Goal: Task Accomplishment & Management: Manage account settings

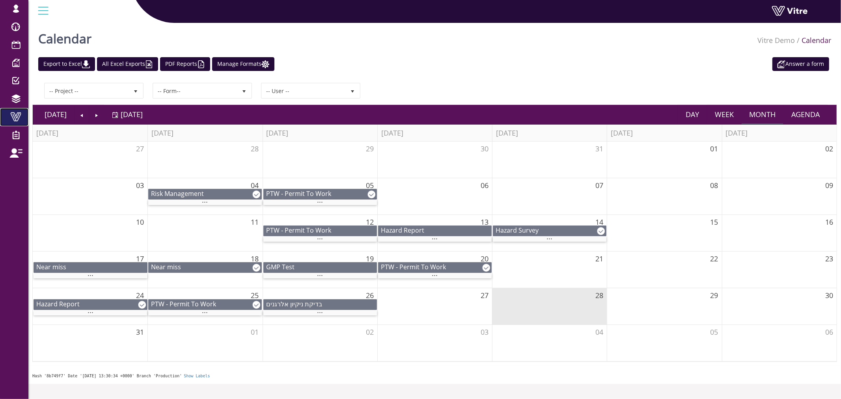
click at [19, 123] on link "Vitre" at bounding box center [14, 117] width 28 height 18
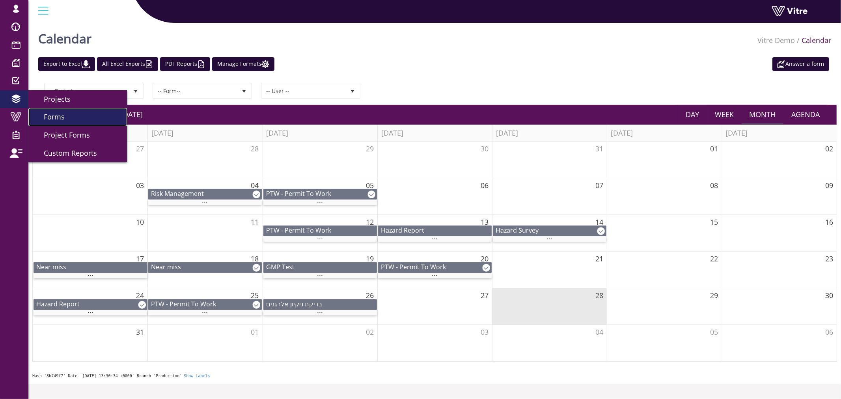
click at [68, 117] on link "Forms" at bounding box center [77, 117] width 99 height 18
click at [47, 115] on span "Forms" at bounding box center [49, 116] width 30 height 9
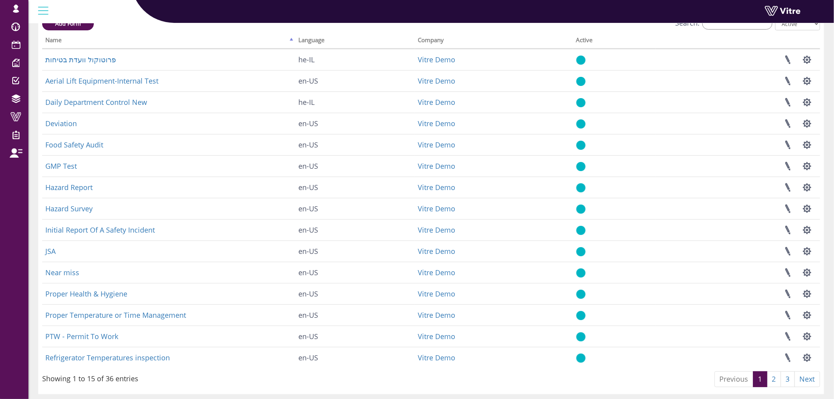
scroll to position [30, 0]
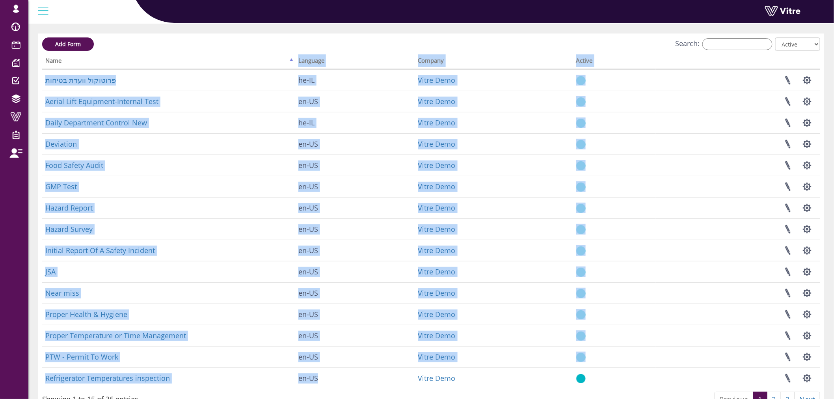
drag, startPoint x: 361, startPoint y: 340, endPoint x: 135, endPoint y: 64, distance: 356.5
click at [135, 64] on table "Name Language Company Active פרוטוקול וועדת בטיחות he-IL Vitre Demo Linked Proj…" at bounding box center [431, 221] width 778 height 334
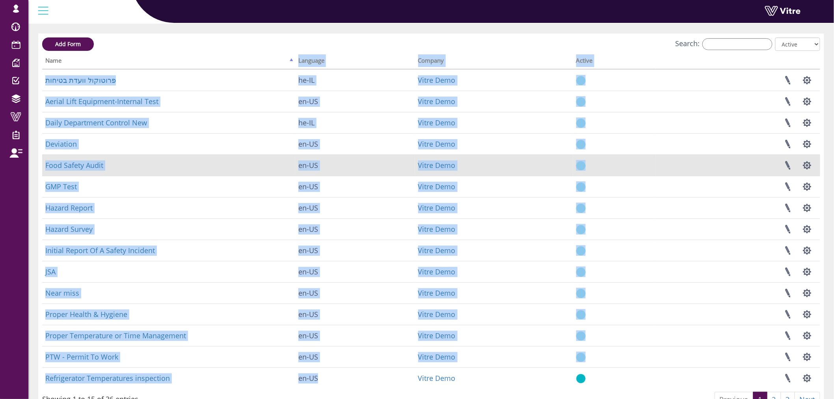
scroll to position [0, 0]
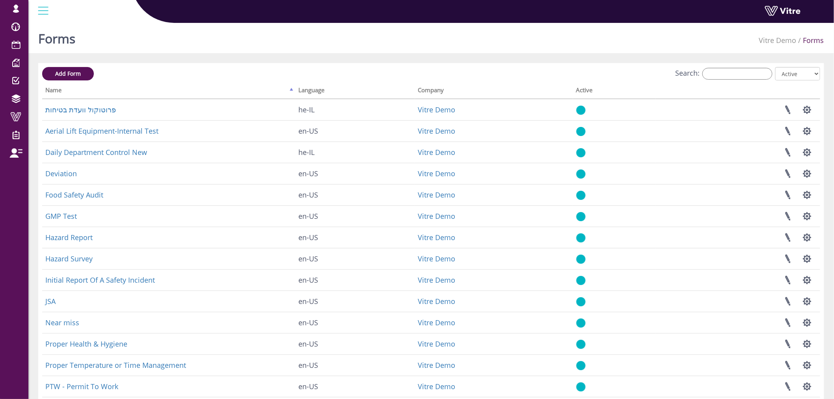
click at [386, 60] on div "Forms Vitre Demo Forms Add Form Search: All Active Not Active Processing... Nam…" at bounding box center [430, 246] width 805 height 452
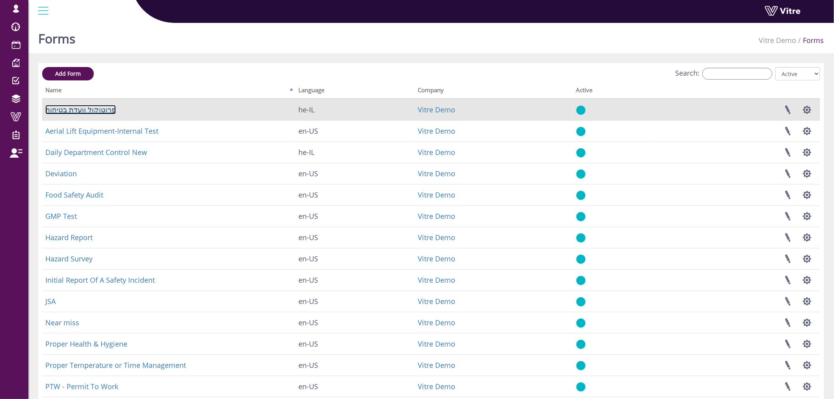
click at [86, 107] on link "פרוטוקול וועדת בטיחות" at bounding box center [80, 109] width 71 height 9
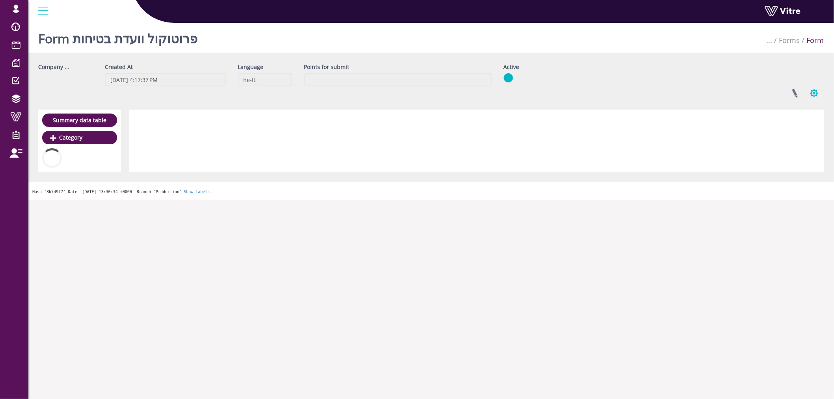
click at [823, 90] on button "button" at bounding box center [814, 93] width 20 height 21
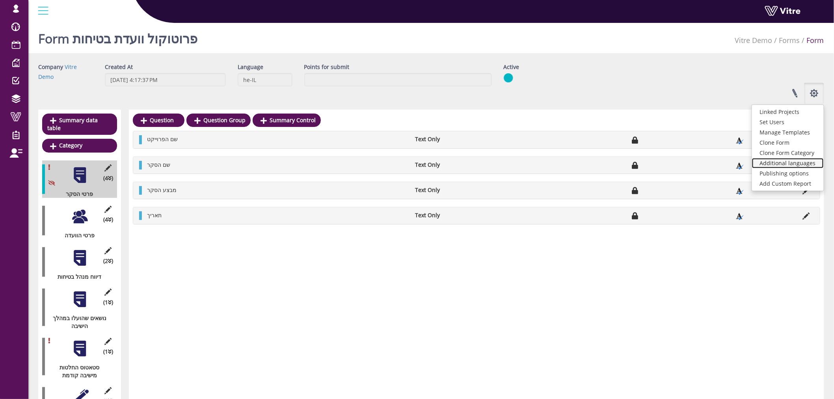
click at [801, 162] on link "Additional languages" at bounding box center [788, 163] width 72 height 10
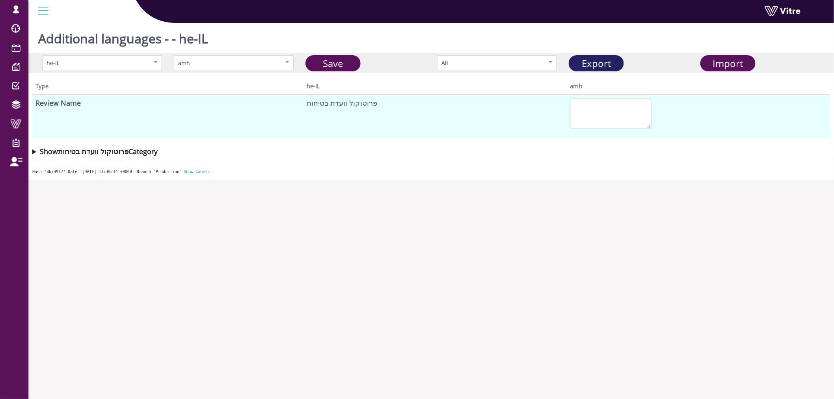
click at [611, 58] on link "Export" at bounding box center [596, 63] width 55 height 16
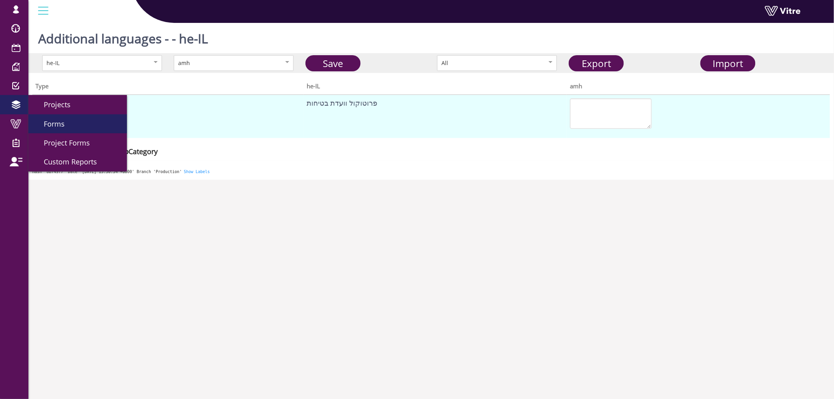
click at [59, 121] on span "Forms" at bounding box center [49, 123] width 30 height 9
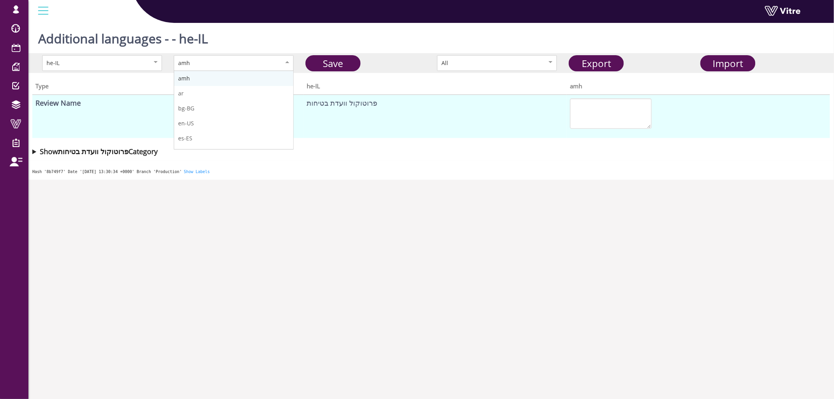
click at [253, 65] on div "amh" at bounding box center [225, 63] width 95 height 9
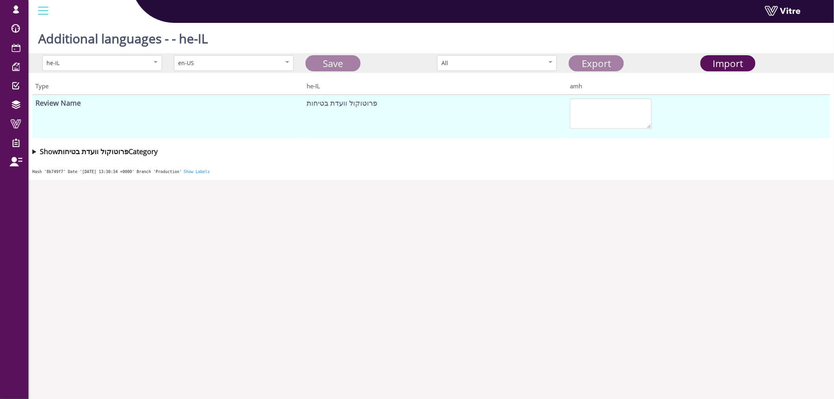
type textarea "Safety Committee Protocol"
type textarea "Survey Details"
type textarea "Project Name"
type textarea "Survey Name"
type textarea "Survey Conductor"
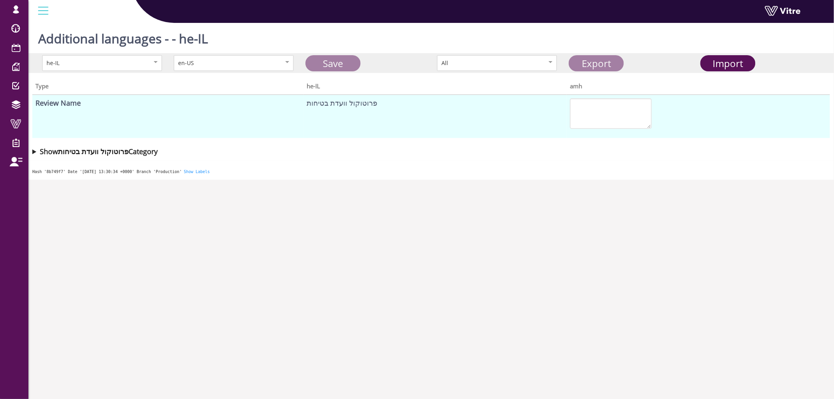
type textarea "Date"
type textarea "Committee Details"
type textarea "Committee Meeting Date"
type textarea "Attendees"
type textarea "Absentees"
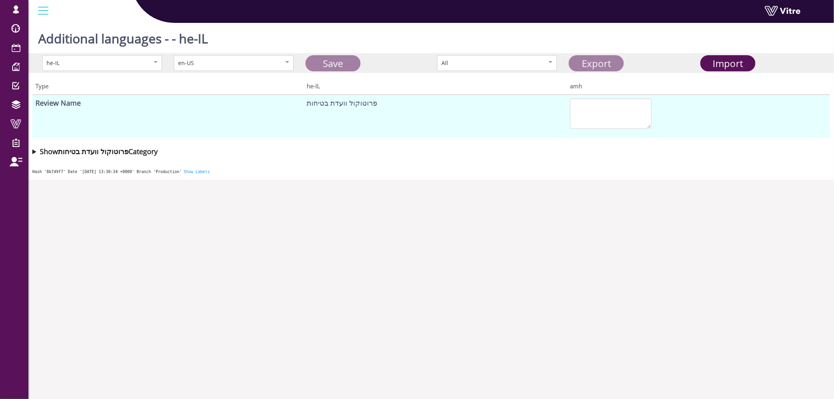
type textarea "Additional Comments"
type textarea "Safety Manager Report"
type textarea "Safety Officer Report"
type textarea "Topics Raised During the Meeting"
type textarea "Discussion Topic"
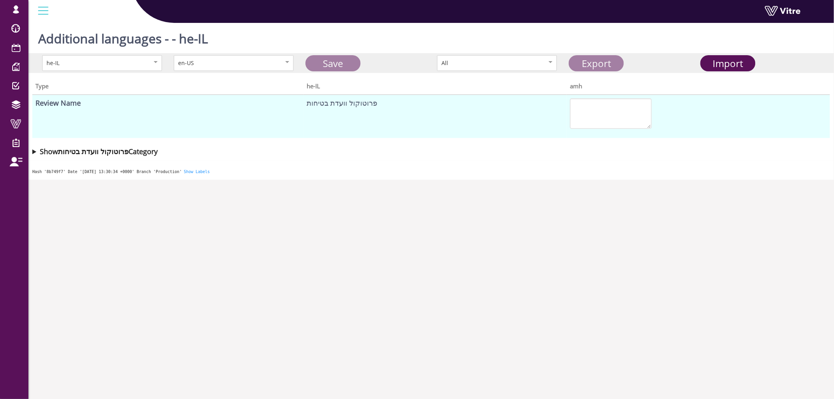
type textarea "Discussion Topic"
type textarea "Is a Task Required for Follow-Up?"
type textarea "No"
type textarea "Yes"
type textarea "Person Responsible for the Task"
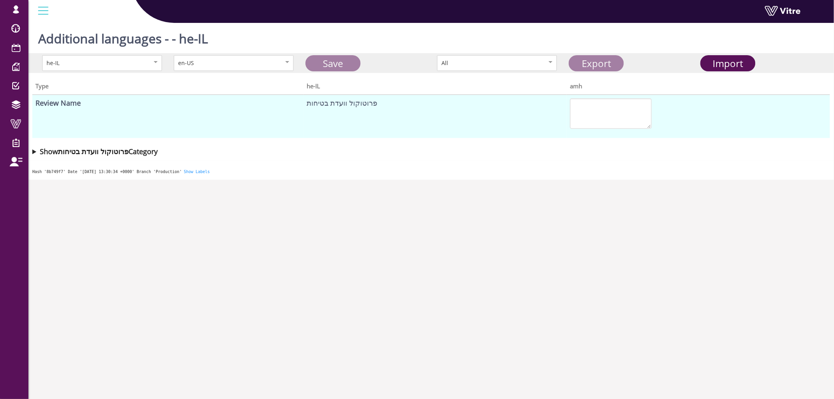
type textarea "Task Due Date"
type textarea "Task"
type textarea "Status of Decisions from Previous Meeting"
type textarea "Status of Implementation of Decisions from Previous Safety Committee Meeting"
type textarea "Topic Details"
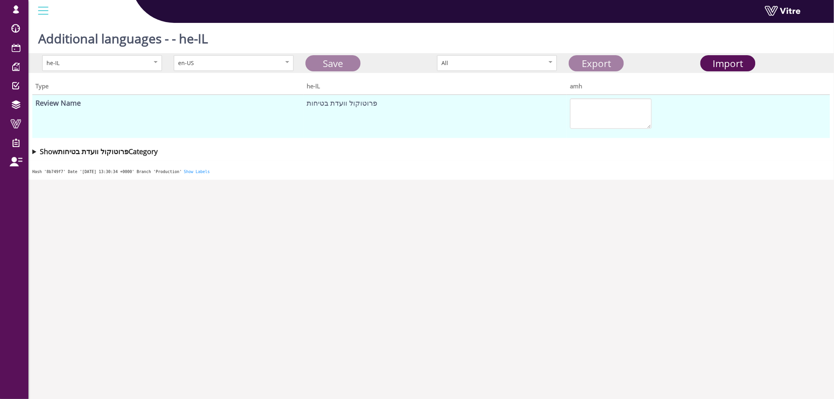
type textarea "Treatment Status"
type textarea "Completed"
type textarea "Partially Completed"
type textarea "Not Completed"
type textarea "Explanation"
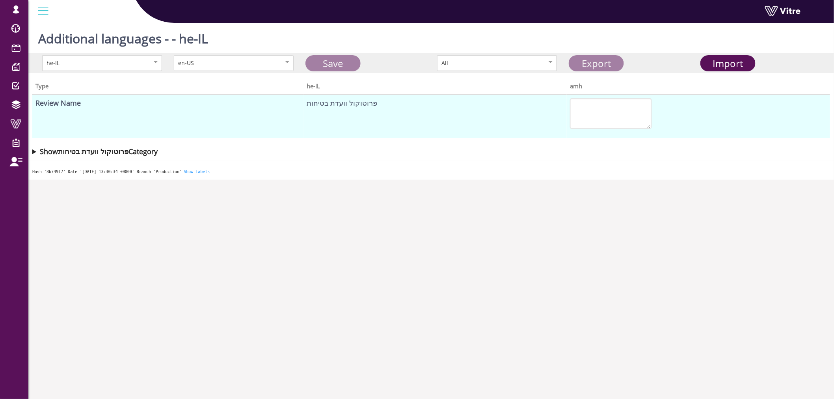
type textarea "Signatures and Distribution"
type textarea "Distribution"
type textarea "Committee Secretary Signature"
type textarea "Full Name"
type textarea "Email Address for Distribution"
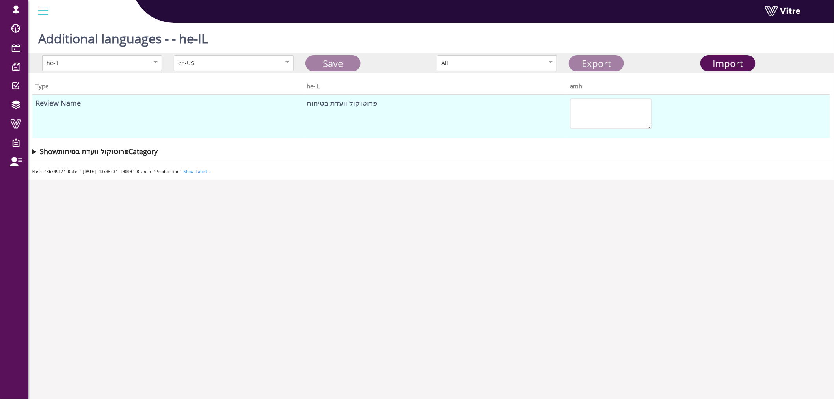
type textarea "Committee Secretary Name"
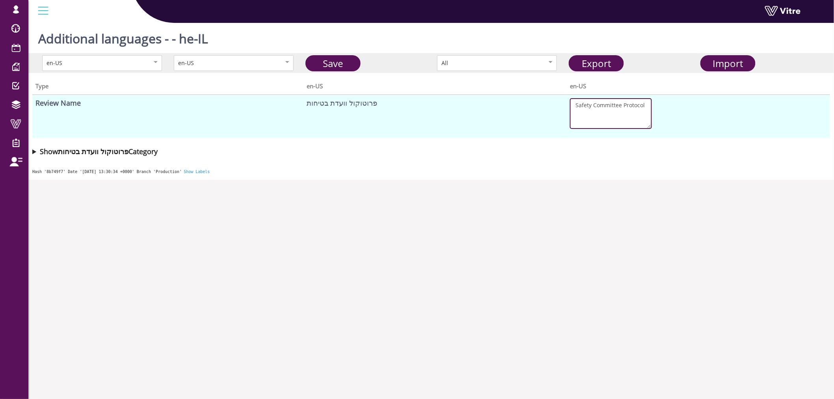
click at [582, 102] on textarea "Safety Committee Protocol" at bounding box center [611, 113] width 82 height 31
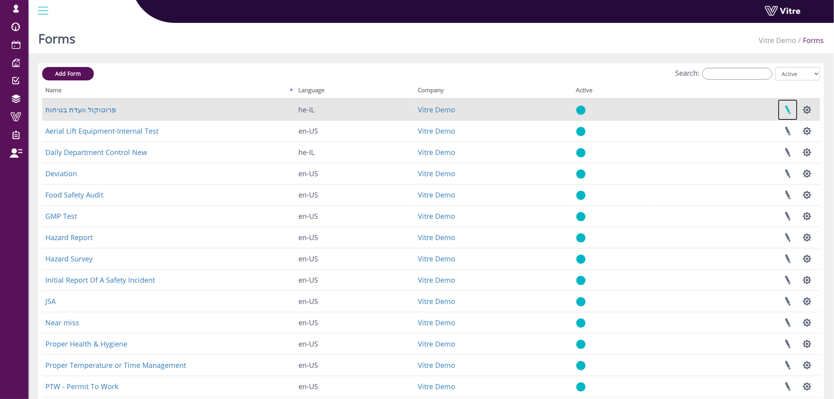
click at [785, 108] on link at bounding box center [788, 109] width 20 height 21
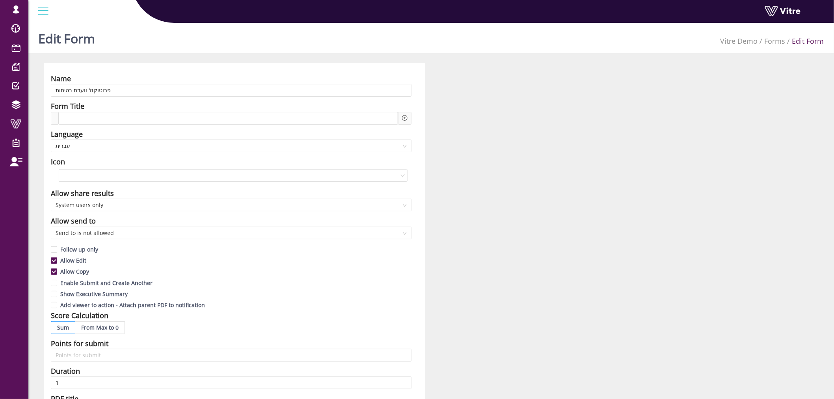
click at [207, 138] on div "Language" at bounding box center [231, 133] width 361 height 11
click at [208, 144] on span "עברית" at bounding box center [231, 146] width 351 height 12
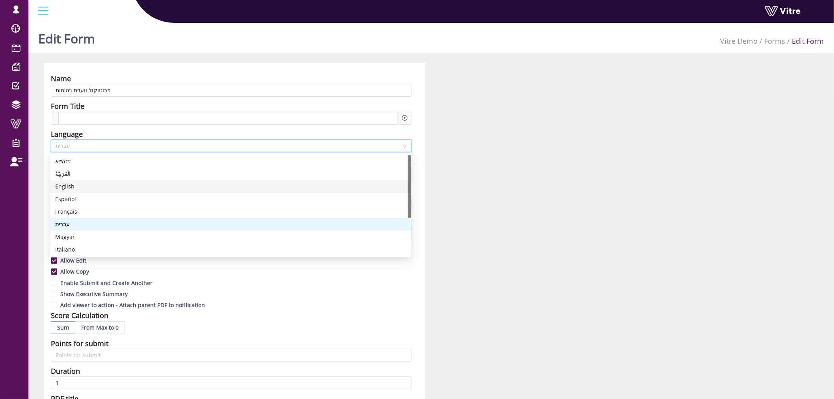
click at [186, 187] on div "English" at bounding box center [230, 186] width 351 height 9
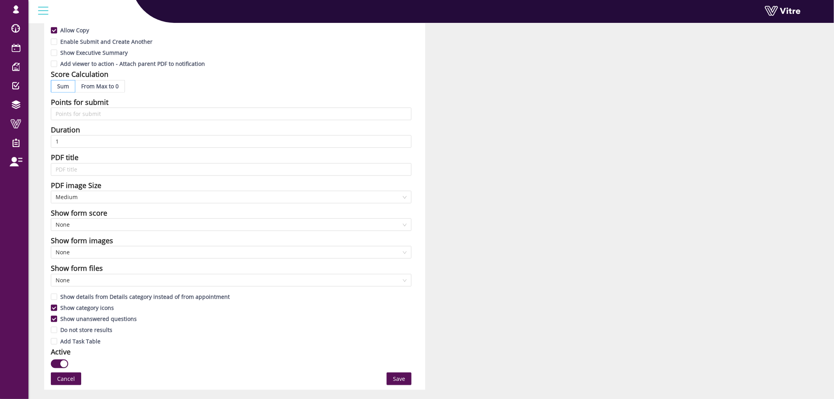
scroll to position [394, 0]
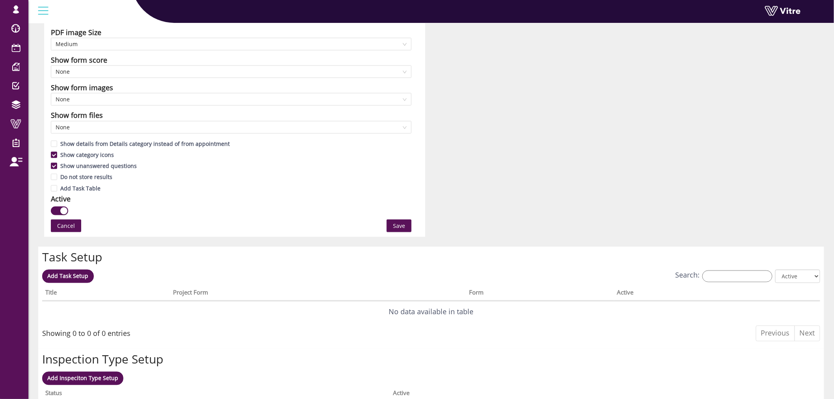
click at [403, 227] on span "Save" at bounding box center [399, 225] width 12 height 9
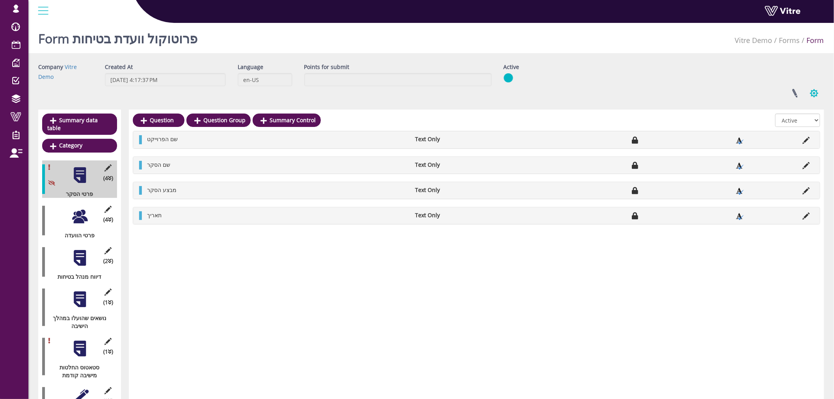
click at [815, 95] on button "button" at bounding box center [814, 93] width 20 height 21
click at [787, 163] on link "Additional languages" at bounding box center [788, 163] width 72 height 10
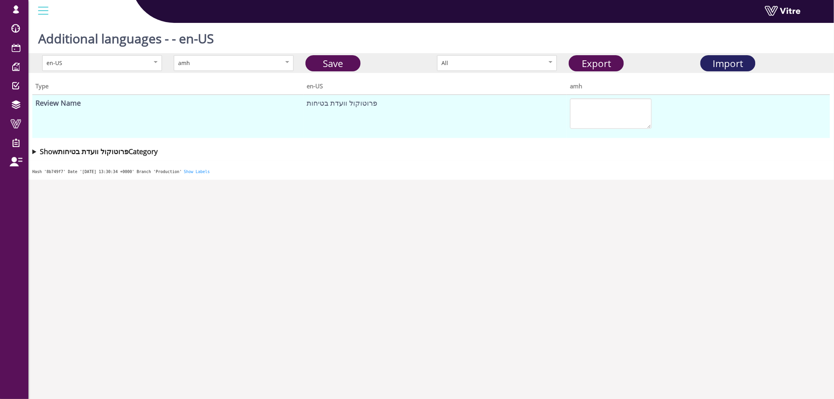
click at [730, 64] on span "Import" at bounding box center [728, 63] width 30 height 13
click at [251, 63] on div "amh" at bounding box center [225, 63] width 95 height 9
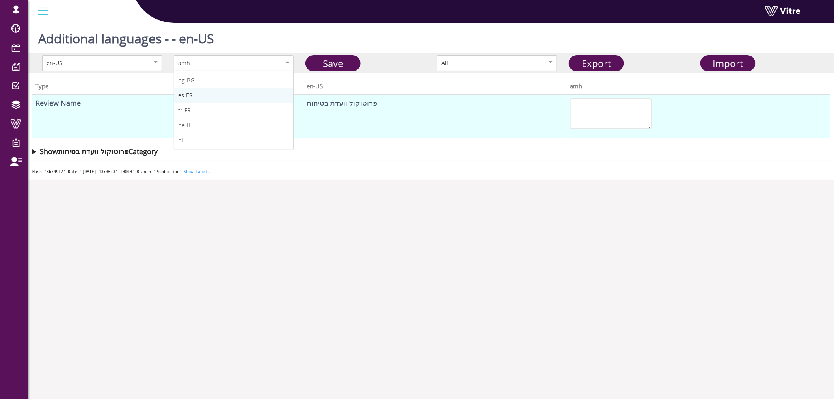
scroll to position [44, 0]
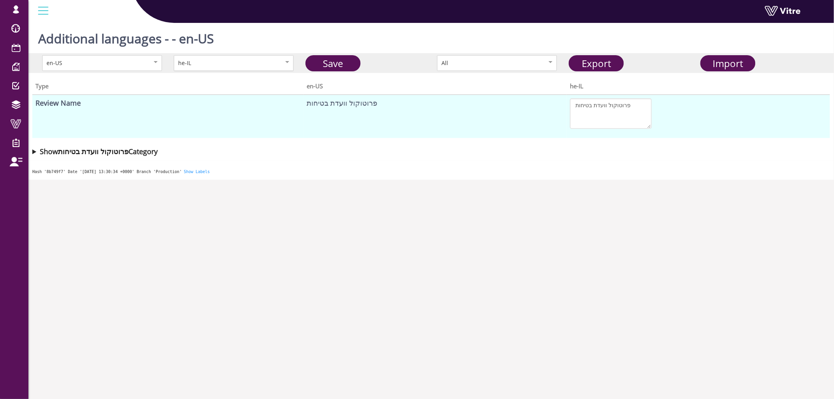
click at [259, 61] on div "he-IL" at bounding box center [225, 63] width 95 height 9
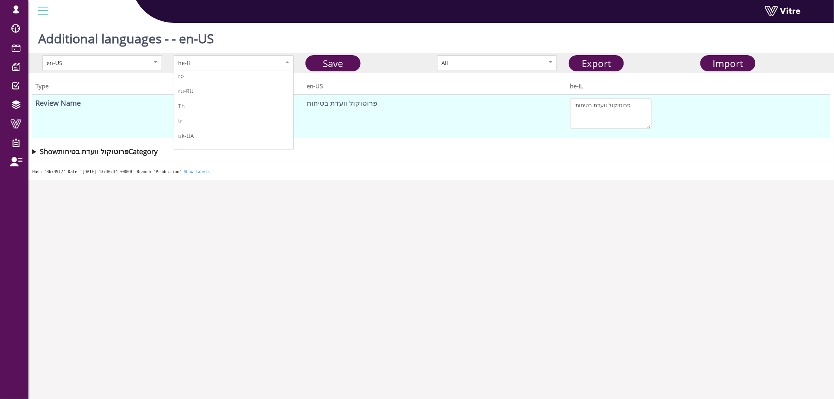
scroll to position [206, 0]
click at [335, 66] on link "Save" at bounding box center [332, 63] width 55 height 16
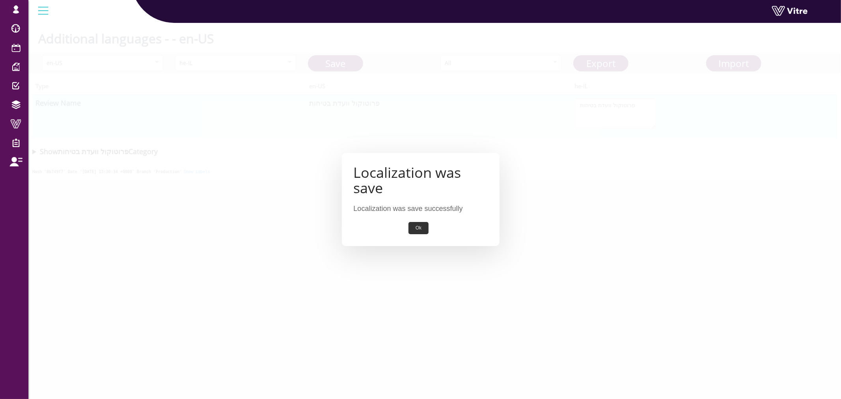
click at [421, 220] on div "Localization was save Localization was save successfully Ok" at bounding box center [421, 199] width 158 height 93
click at [419, 225] on button "Ok" at bounding box center [418, 228] width 20 height 12
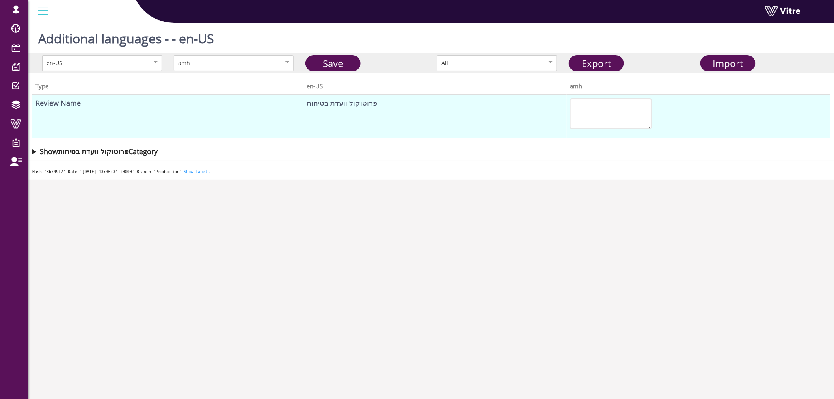
click at [119, 61] on div "en-US" at bounding box center [94, 63] width 95 height 9
click at [409, 235] on body "lishay@vitre.io Profile Notification Change Company English English Español Fra…" at bounding box center [417, 219] width 834 height 399
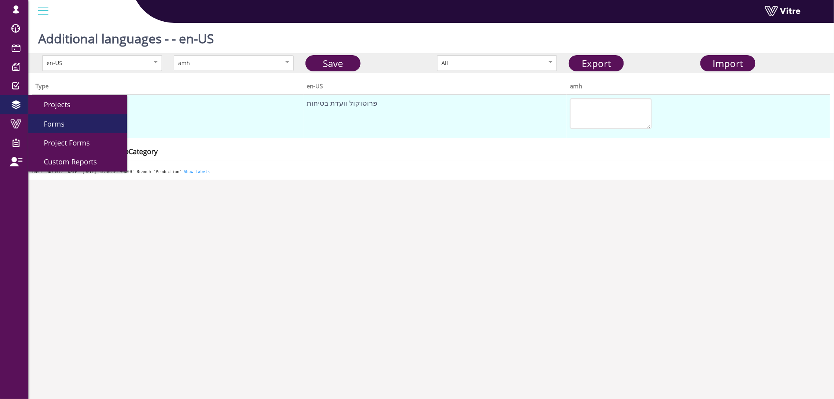
click at [53, 126] on span "Forms" at bounding box center [49, 123] width 30 height 9
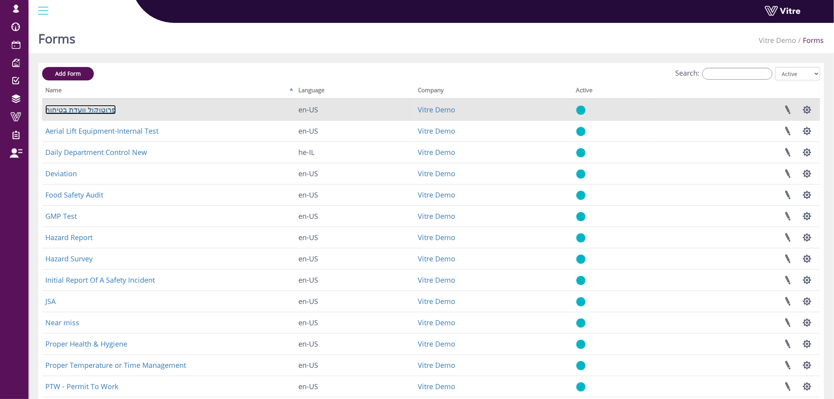
click at [80, 112] on link "פרוטוקול וועדת בטיחות" at bounding box center [80, 109] width 71 height 9
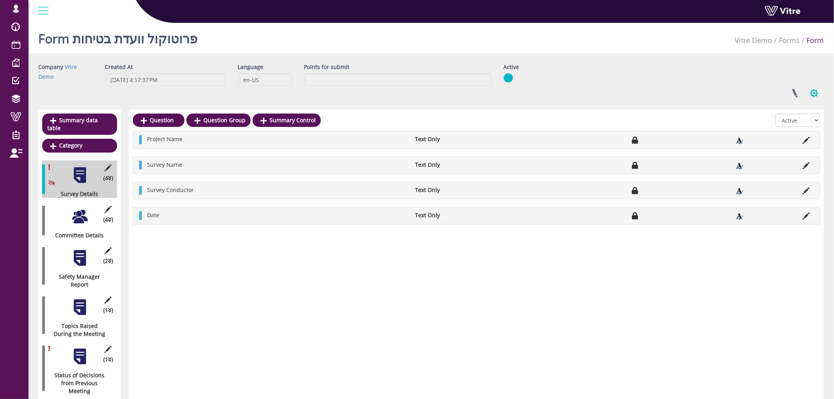
click at [815, 96] on button "button" at bounding box center [814, 93] width 20 height 21
click at [739, 93] on div "Linked Projects Set Users Manage Templates Clone Form Clone Form Category Addit…" at bounding box center [664, 93] width 332 height 21
click at [790, 95] on link at bounding box center [795, 93] width 20 height 21
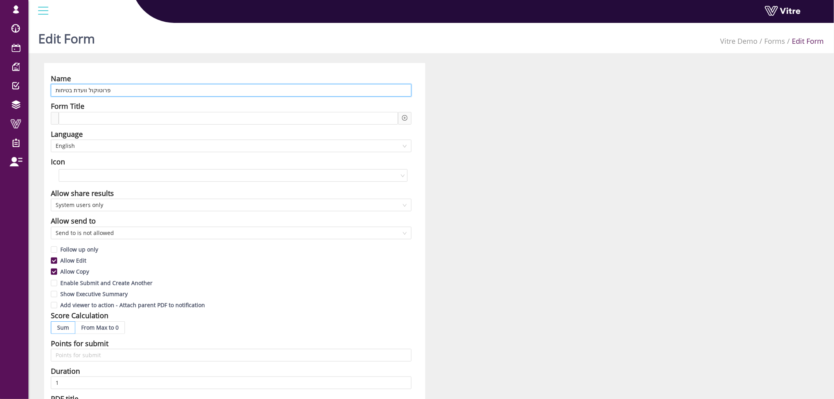
click at [200, 86] on input "פרוטוקול וועדת בטיחות" at bounding box center [231, 90] width 361 height 13
paste input "Safety Committee Protocol"
type input "Safety Committee Protocol"
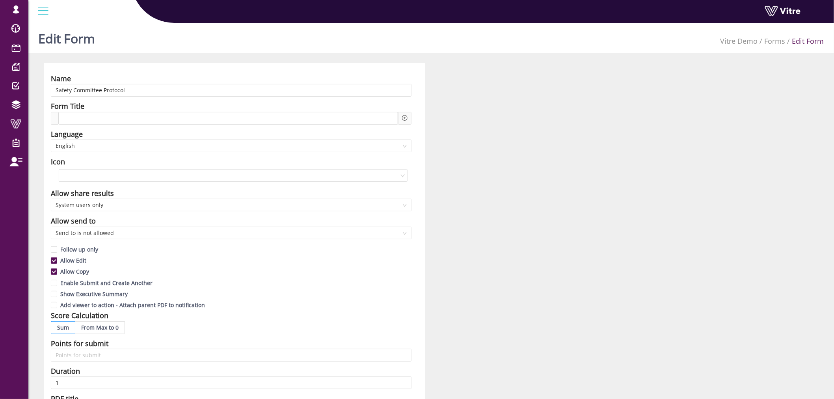
click at [595, 215] on div "Name Safety Committee Protocol Form Title Language English Icon Allow share res…" at bounding box center [431, 347] width 786 height 568
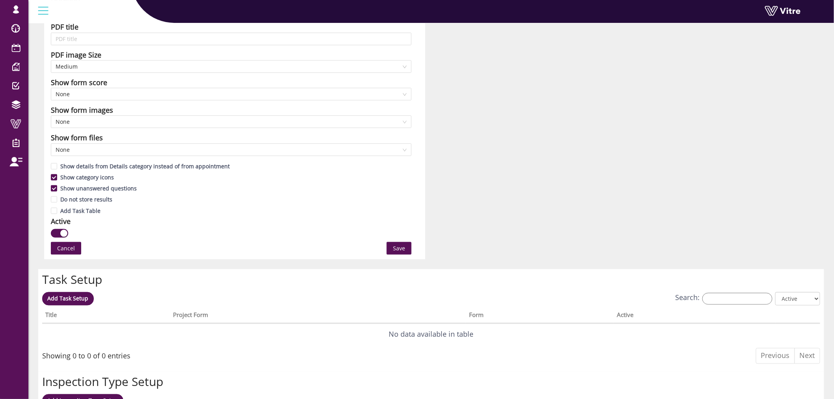
scroll to position [356, 0]
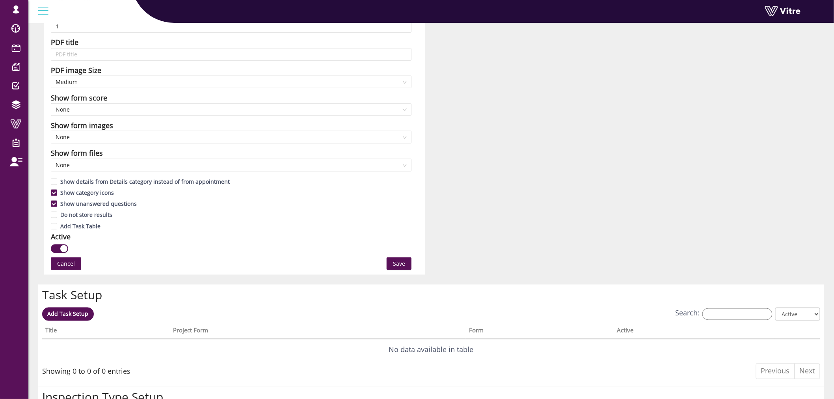
click at [404, 262] on span "Save" at bounding box center [399, 263] width 12 height 9
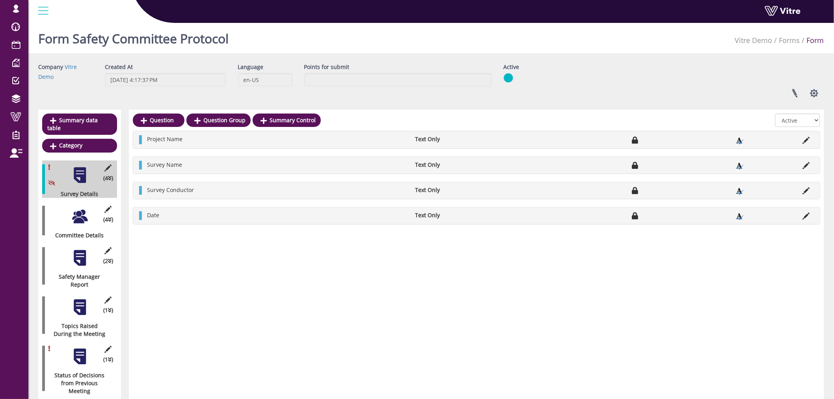
click at [183, 33] on h1 "Form Safety Committee Protocol" at bounding box center [133, 36] width 190 height 33
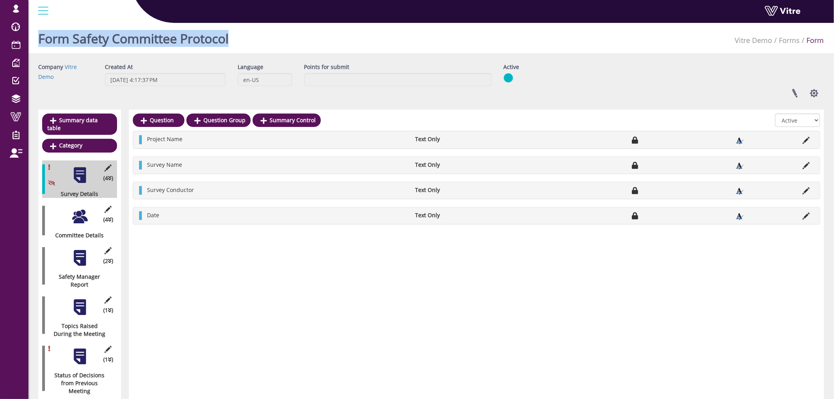
click at [183, 33] on h1 "Form Safety Committee Protocol" at bounding box center [133, 36] width 190 height 33
click at [188, 38] on h1 "Form Safety Committee Protocol" at bounding box center [133, 36] width 190 height 33
drag, startPoint x: 216, startPoint y: 39, endPoint x: 74, endPoint y: 40, distance: 141.9
click at [74, 40] on div "Form Safety Committee Protocol Vitre Demo Forms Form" at bounding box center [430, 36] width 805 height 33
click at [816, 92] on button "button" at bounding box center [814, 93] width 20 height 21
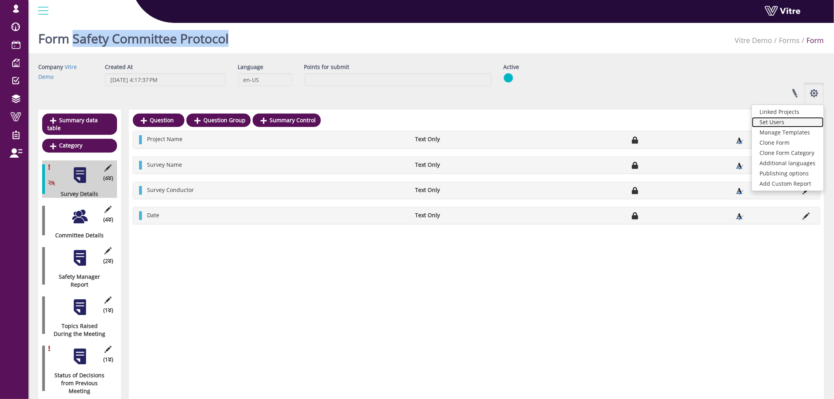
click at [791, 123] on link "Set Users" at bounding box center [788, 122] width 72 height 10
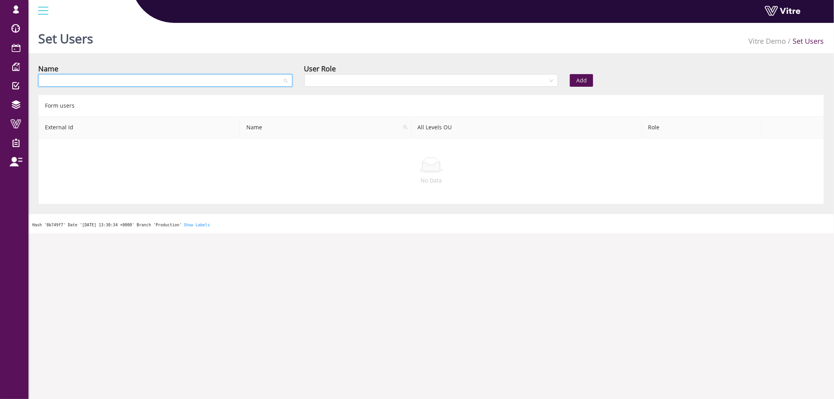
click at [245, 83] on input "search" at bounding box center [162, 80] width 239 height 12
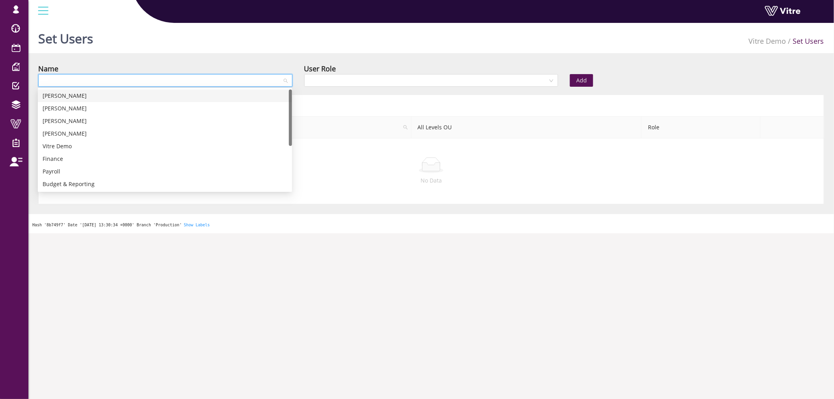
click at [129, 95] on div "[PERSON_NAME]" at bounding box center [165, 95] width 245 height 9
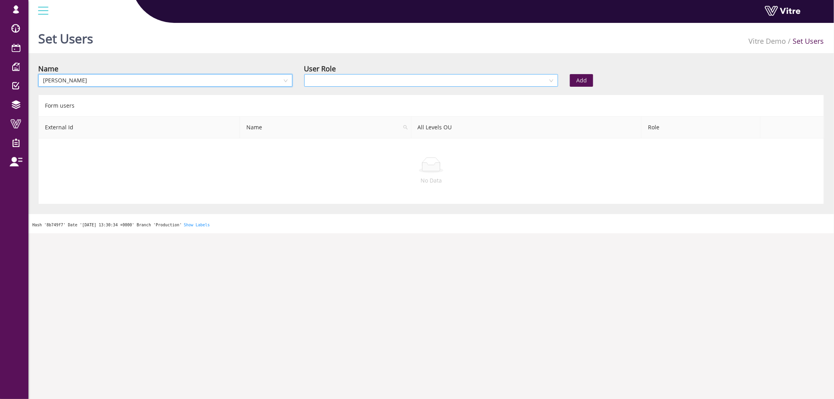
click at [411, 75] on input "search" at bounding box center [428, 80] width 239 height 12
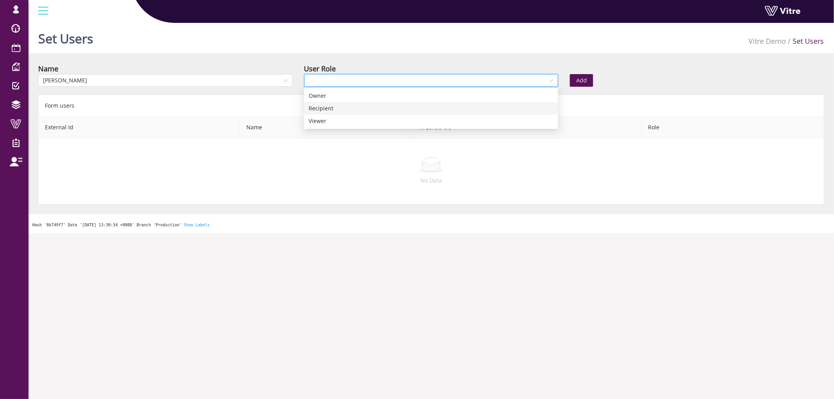
click at [376, 105] on div "Recipient" at bounding box center [431, 108] width 245 height 9
click at [588, 77] on button "Add" at bounding box center [581, 80] width 23 height 13
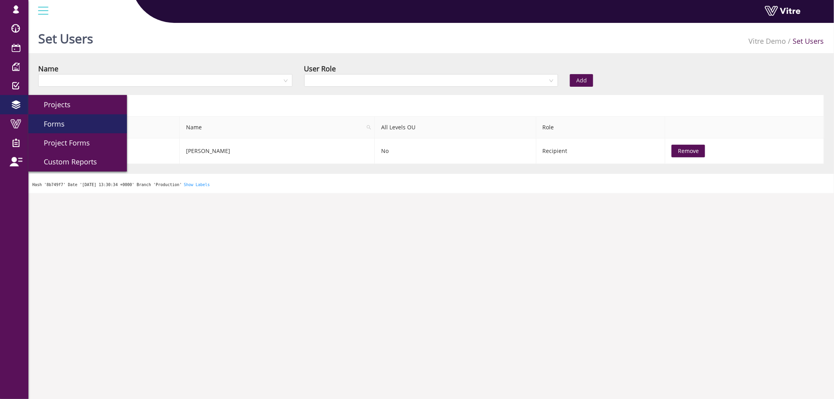
click at [61, 123] on span "Forms" at bounding box center [49, 123] width 30 height 9
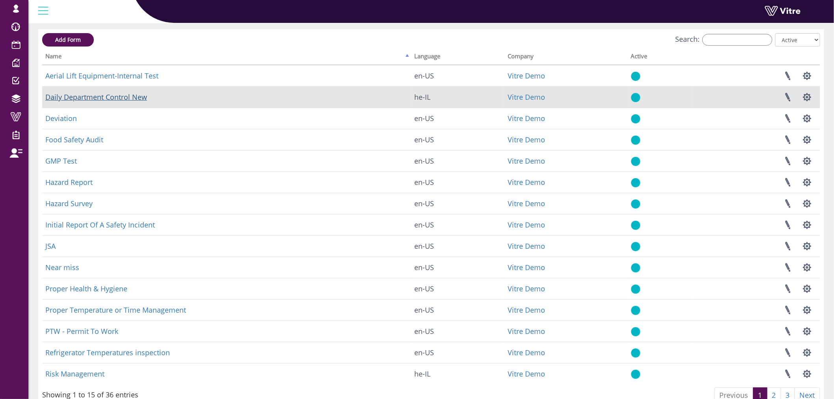
scroll to position [73, 0]
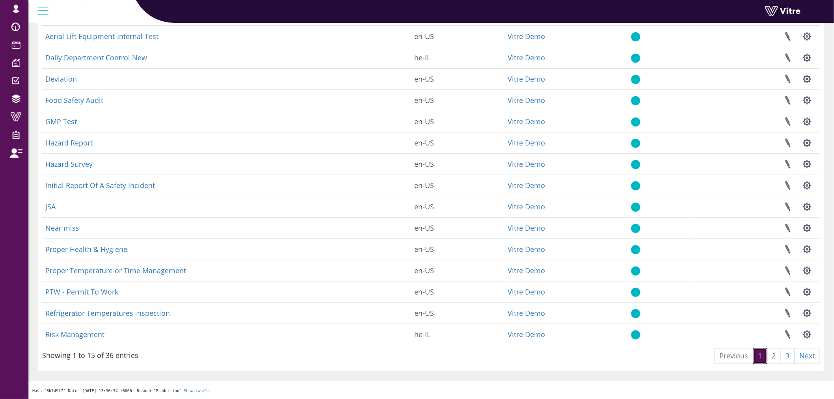
click at [759, 355] on link "1" at bounding box center [760, 356] width 14 height 16
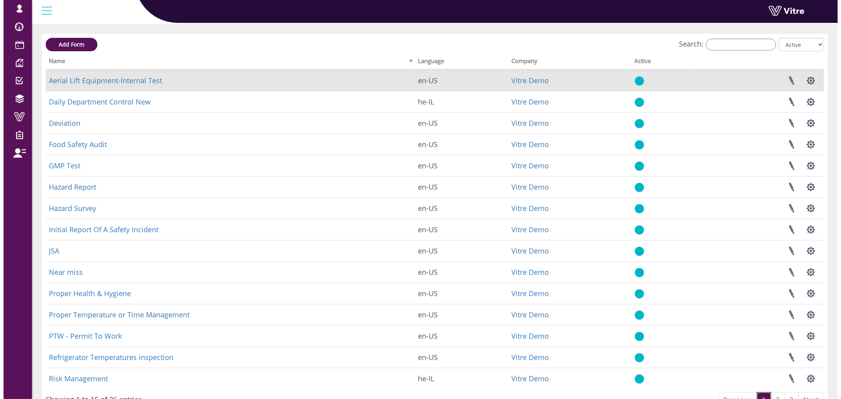
scroll to position [0, 0]
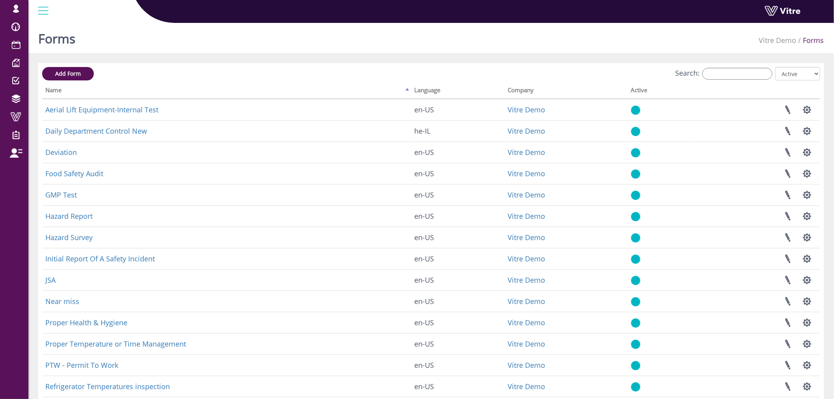
click at [739, 66] on div "Add Form Search: All Active Not Active Processing... Name Language Company Acti…" at bounding box center [431, 253] width 786 height 381
click at [739, 72] on input "Search:" at bounding box center [737, 74] width 70 height 12
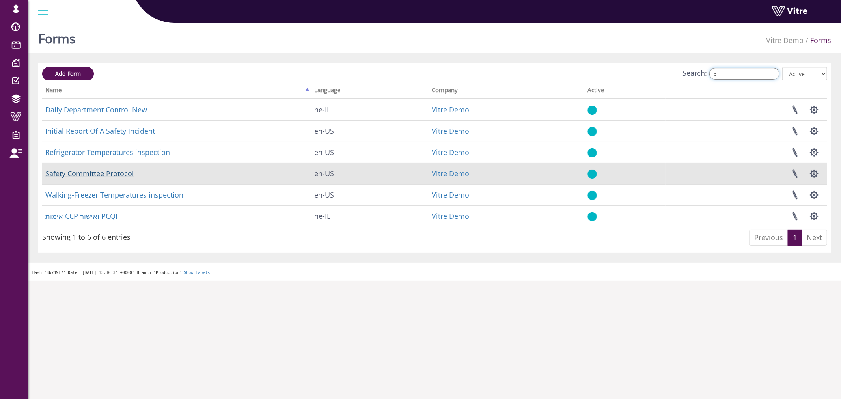
type input "c"
click at [107, 173] on link "Safety Committee Protocol" at bounding box center [89, 173] width 89 height 9
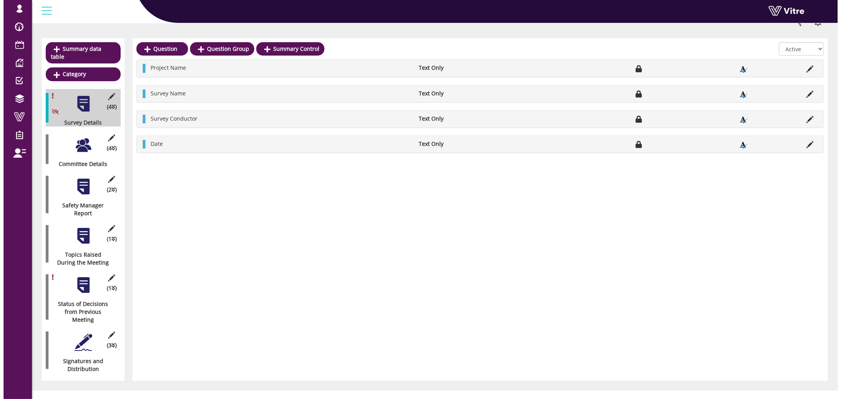
scroll to position [73, 0]
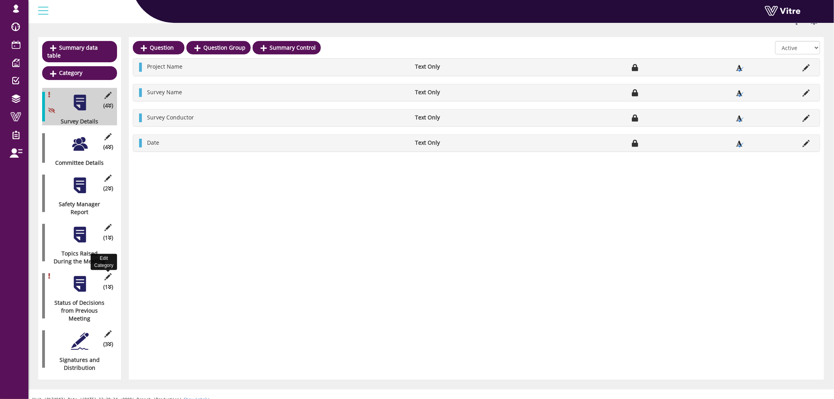
click at [107, 273] on icon at bounding box center [108, 276] width 10 height 7
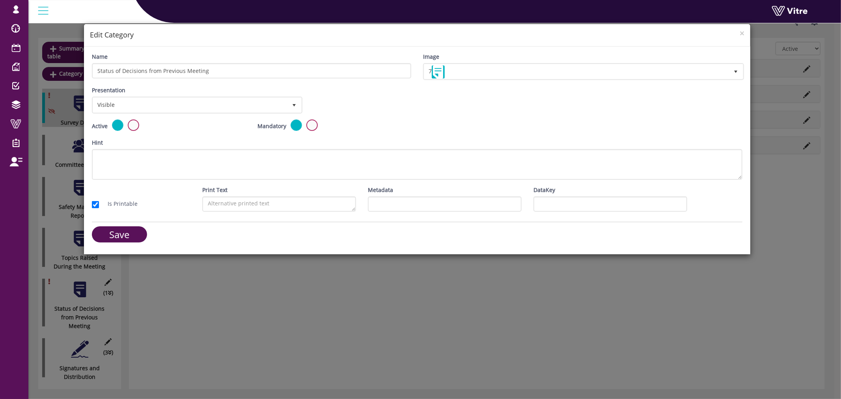
click at [312, 125] on label at bounding box center [311, 124] width 11 height 11
click at [0, 0] on input "radio" at bounding box center [0, 0] width 0 height 0
click at [128, 229] on input "Save" at bounding box center [119, 234] width 55 height 16
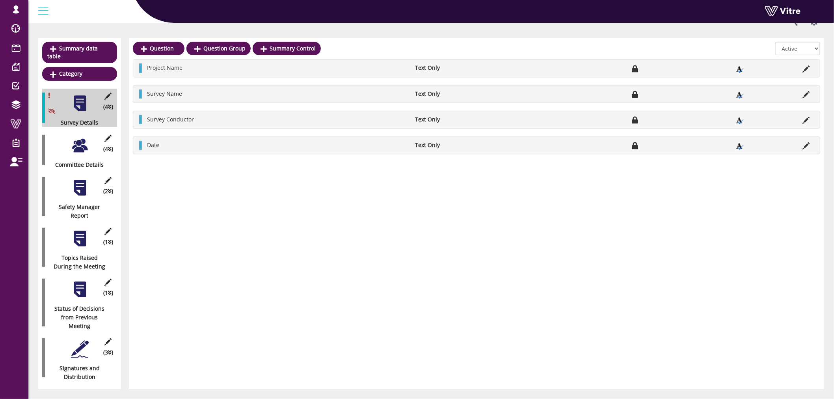
click at [81, 340] on div at bounding box center [80, 349] width 18 height 18
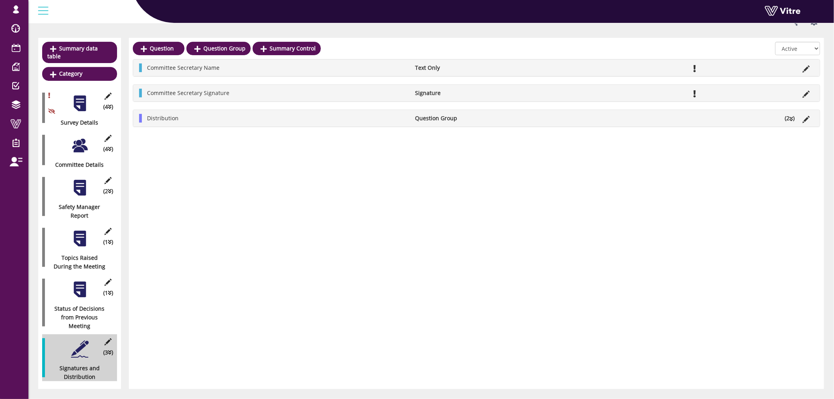
click at [811, 91] on li "Edit Question" at bounding box center [806, 93] width 15 height 9
click at [808, 92] on icon at bounding box center [806, 94] width 7 height 7
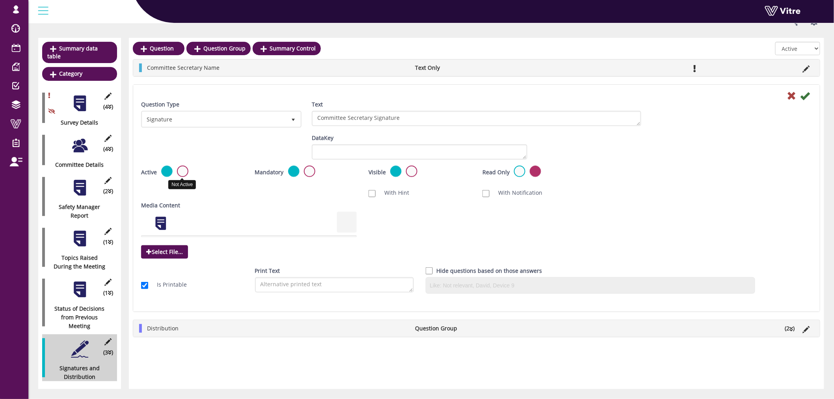
click at [180, 171] on label at bounding box center [182, 171] width 11 height 11
click at [0, 0] on input "radio" at bounding box center [0, 0] width 0 height 0
click at [180, 171] on label at bounding box center [182, 171] width 11 height 11
click at [0, 0] on input "radio" at bounding box center [0, 0] width 0 height 0
click at [164, 172] on label at bounding box center [166, 171] width 11 height 11
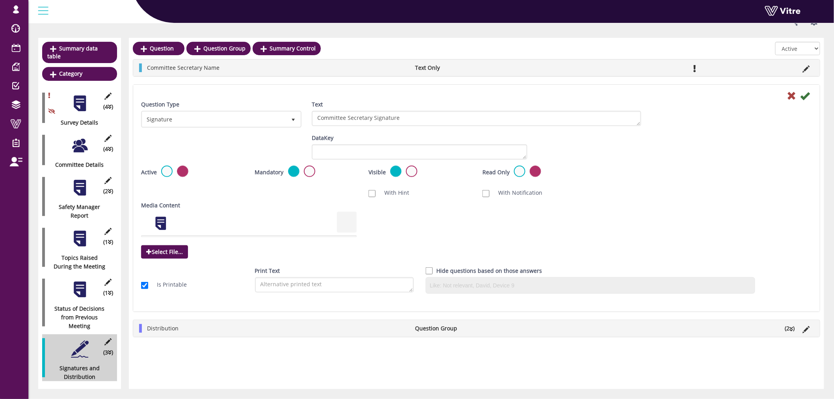
click at [0, 0] on input "radio" at bounding box center [0, 0] width 0 height 0
click at [309, 174] on label at bounding box center [309, 171] width 11 height 11
click at [0, 0] on input "radio" at bounding box center [0, 0] width 0 height 0
click at [803, 96] on icon at bounding box center [804, 95] width 9 height 9
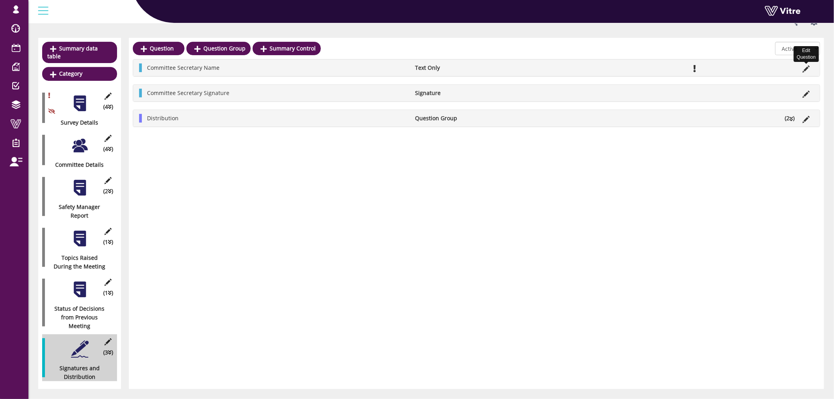
click at [810, 65] on icon at bounding box center [806, 68] width 7 height 7
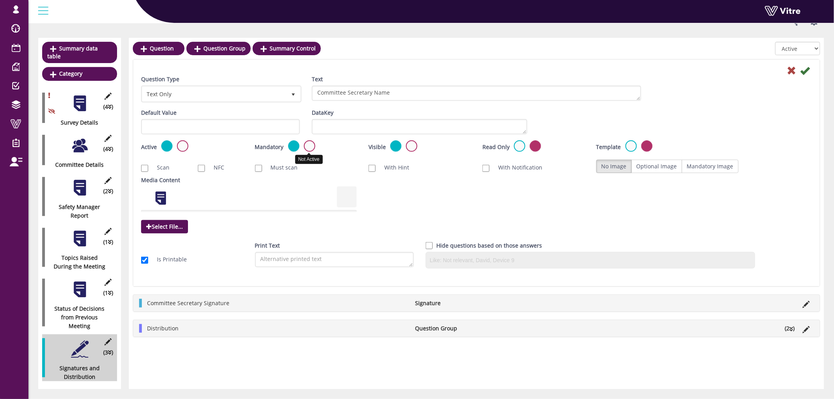
click at [308, 147] on label at bounding box center [309, 145] width 11 height 11
click at [0, 0] on input "radio" at bounding box center [0, 0] width 0 height 0
click at [805, 69] on icon at bounding box center [804, 70] width 9 height 9
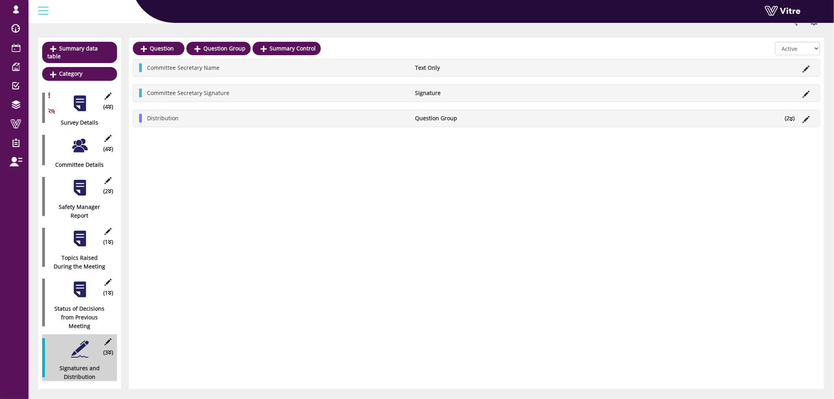
click at [84, 281] on div at bounding box center [80, 290] width 18 height 18
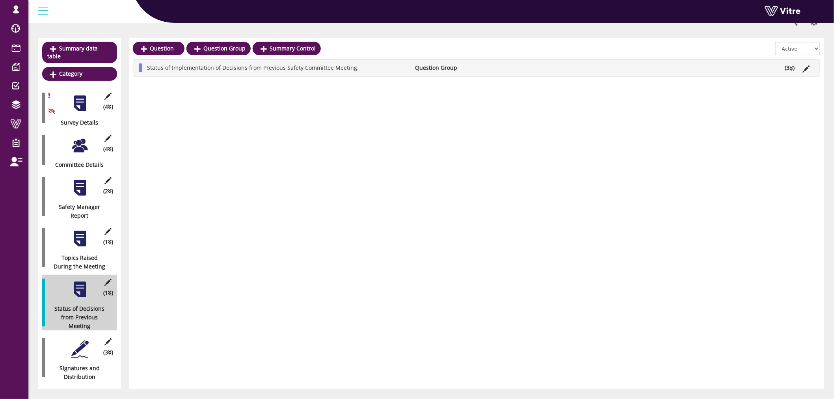
click at [794, 70] on li "(3 )" at bounding box center [790, 67] width 18 height 9
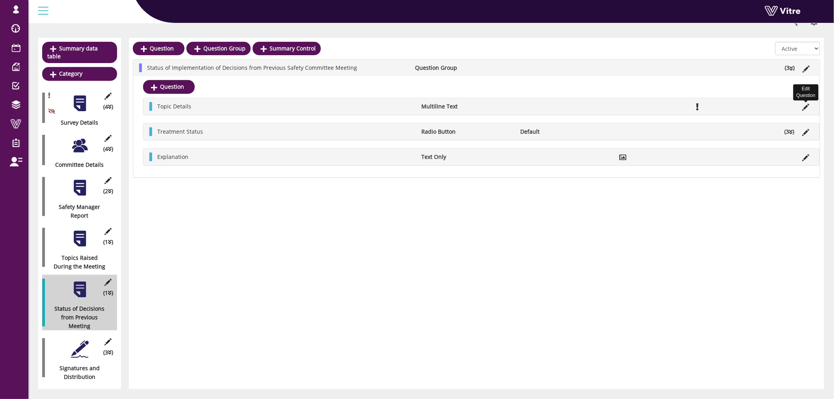
click at [808, 108] on icon at bounding box center [805, 107] width 7 height 7
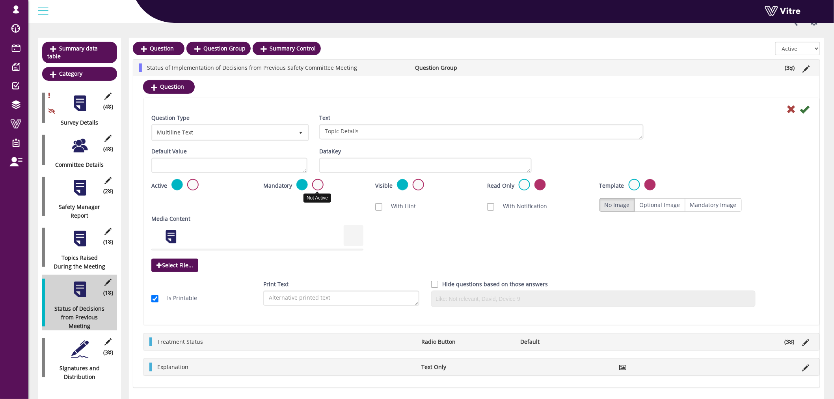
click at [316, 186] on label at bounding box center [317, 184] width 11 height 11
click at [0, 0] on input "radio" at bounding box center [0, 0] width 0 height 0
click at [805, 109] on icon at bounding box center [804, 108] width 9 height 9
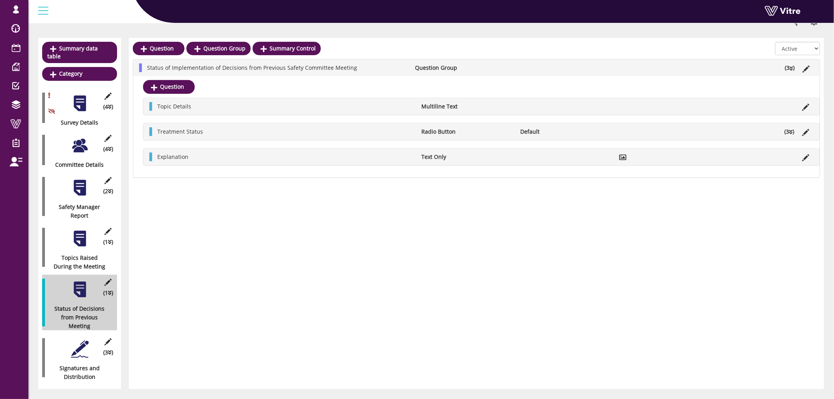
click at [75, 235] on div at bounding box center [80, 239] width 18 height 18
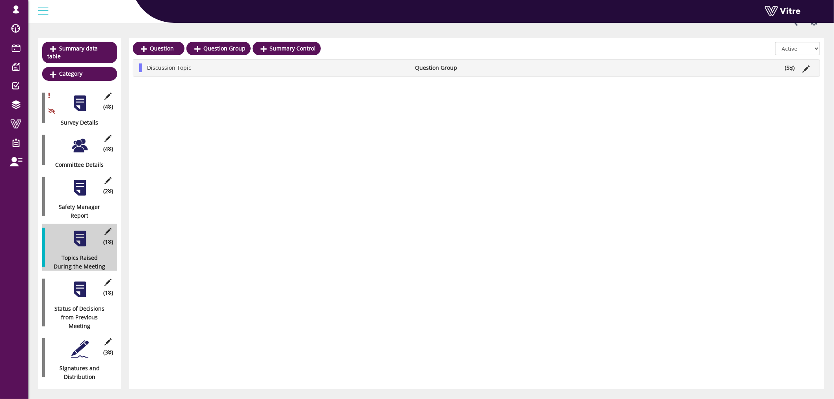
click at [789, 65] on li "(5 )" at bounding box center [790, 67] width 18 height 9
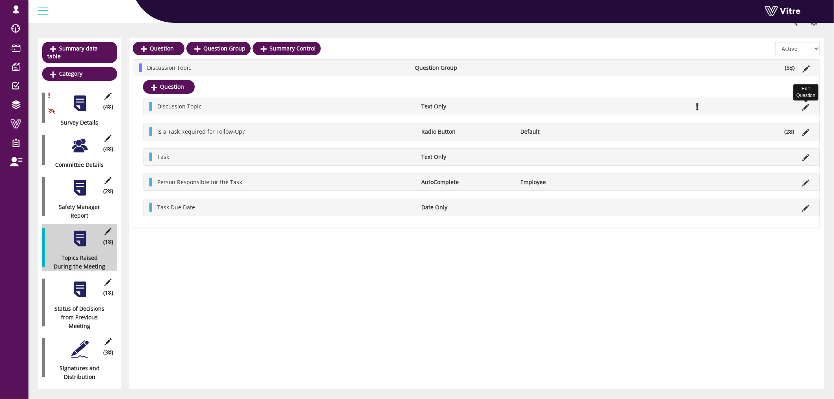
click at [806, 110] on icon at bounding box center [805, 107] width 7 height 7
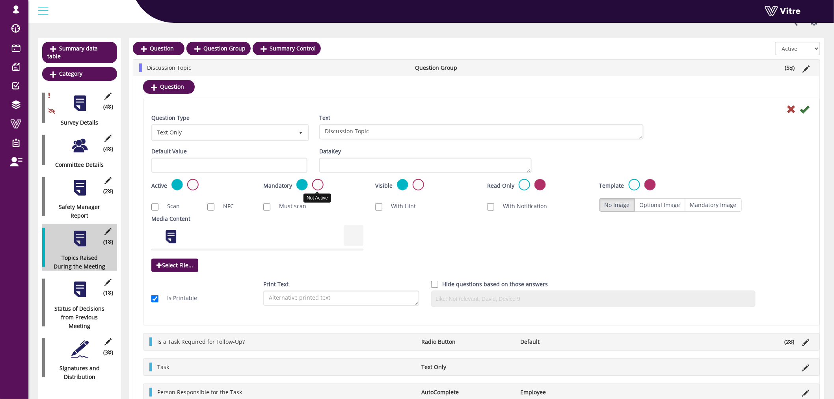
click at [318, 184] on label at bounding box center [317, 184] width 11 height 11
click at [0, 0] on input "radio" at bounding box center [0, 0] width 0 height 0
click at [805, 111] on icon at bounding box center [804, 108] width 9 height 9
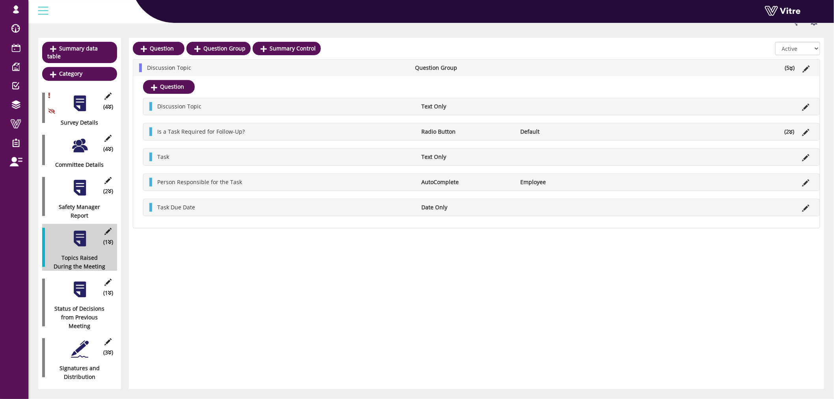
click at [80, 102] on div at bounding box center [80, 104] width 18 height 18
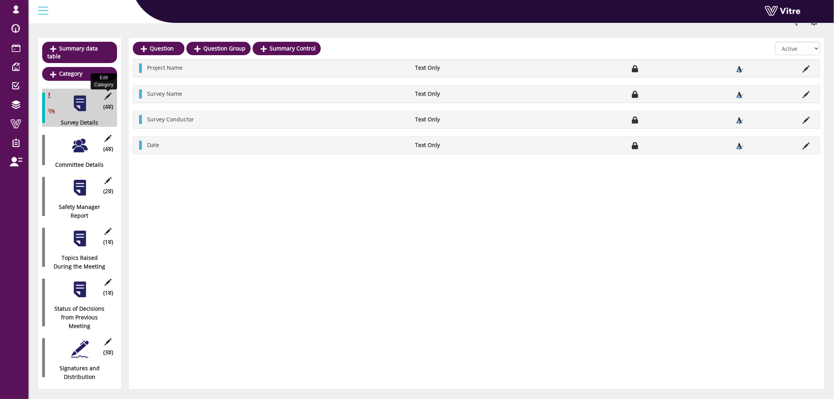
click at [107, 93] on icon at bounding box center [108, 96] width 10 height 7
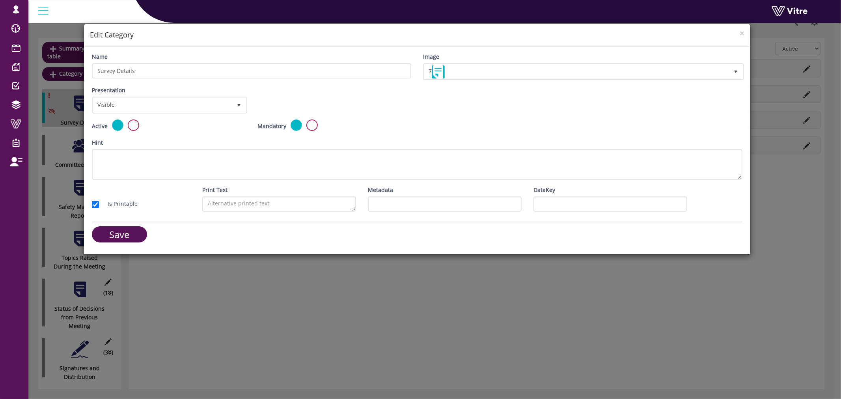
click at [310, 125] on label at bounding box center [311, 124] width 11 height 11
click at [0, 0] on input "radio" at bounding box center [0, 0] width 0 height 0
click at [116, 235] on input "Save" at bounding box center [119, 234] width 55 height 16
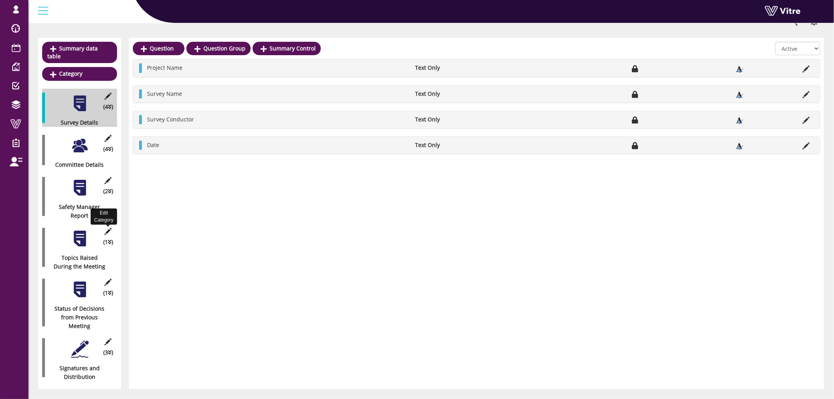
click at [109, 228] on icon at bounding box center [108, 231] width 10 height 7
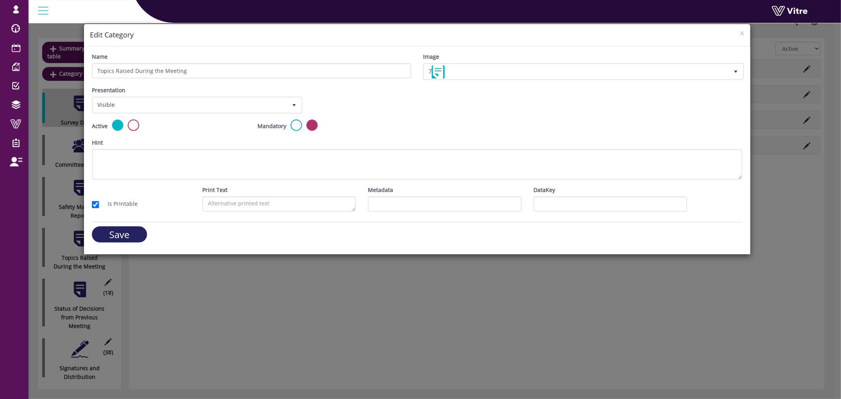
click at [119, 229] on input "Save" at bounding box center [119, 234] width 55 height 16
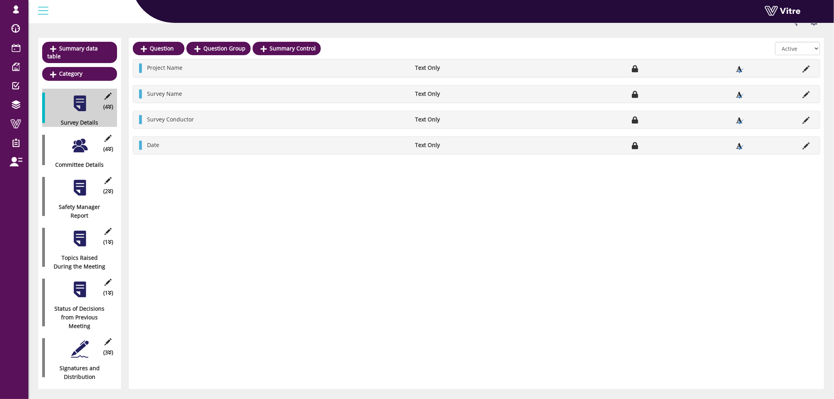
click at [79, 233] on div at bounding box center [80, 239] width 18 height 18
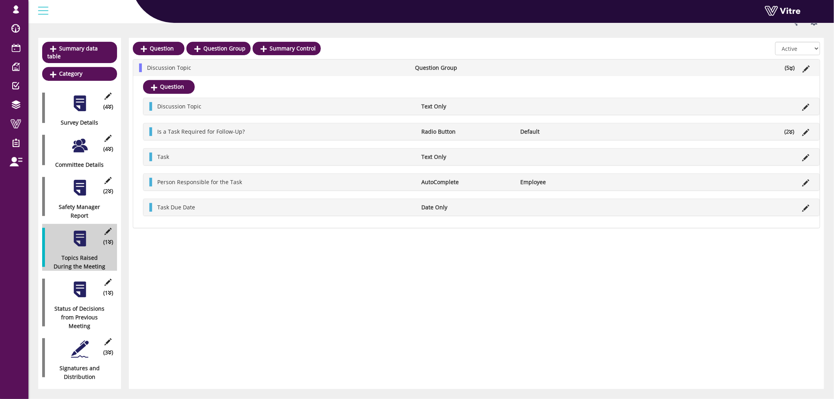
click at [77, 187] on div at bounding box center [80, 188] width 18 height 18
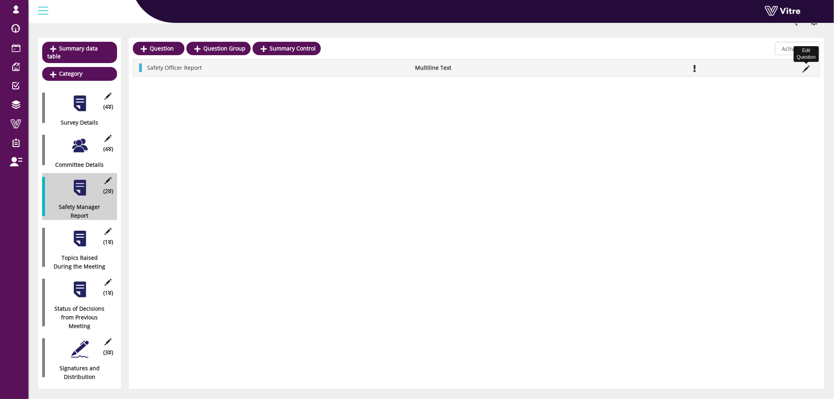
click at [807, 67] on icon at bounding box center [806, 68] width 7 height 7
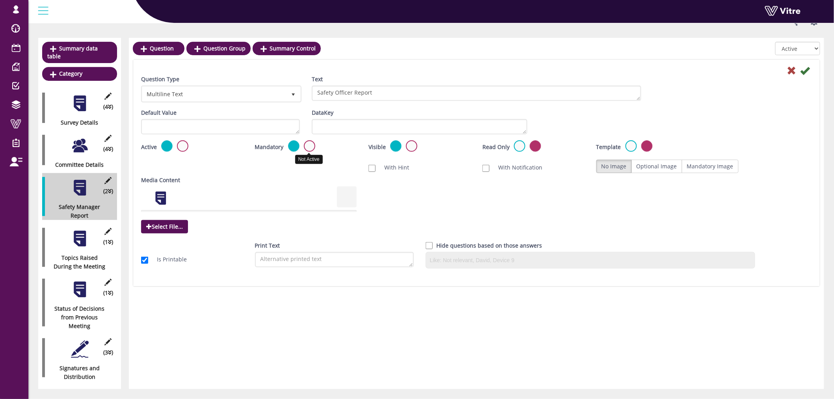
click at [306, 147] on label at bounding box center [309, 145] width 11 height 11
click at [0, 0] on input "radio" at bounding box center [0, 0] width 0 height 0
click at [802, 71] on icon at bounding box center [804, 70] width 9 height 9
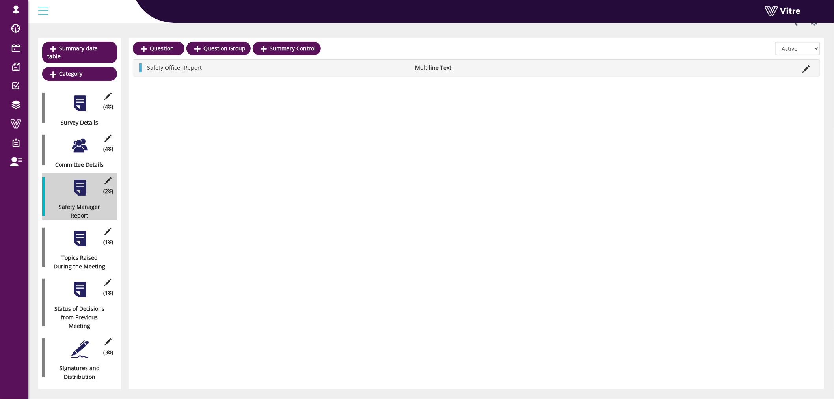
click at [75, 139] on div at bounding box center [80, 146] width 18 height 18
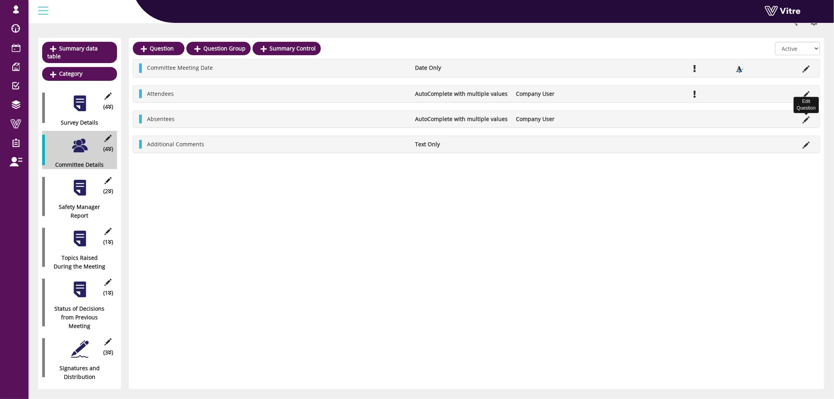
click at [805, 119] on icon at bounding box center [806, 119] width 7 height 7
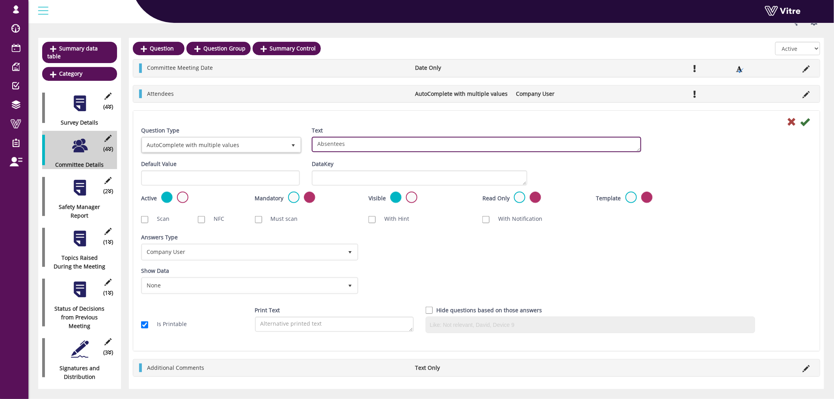
drag, startPoint x: 384, startPoint y: 147, endPoint x: 285, endPoint y: 147, distance: 98.9
click at [285, 147] on div "Question Type AutoComplete with multiple values 37 Text Absentees" at bounding box center [476, 142] width 683 height 33
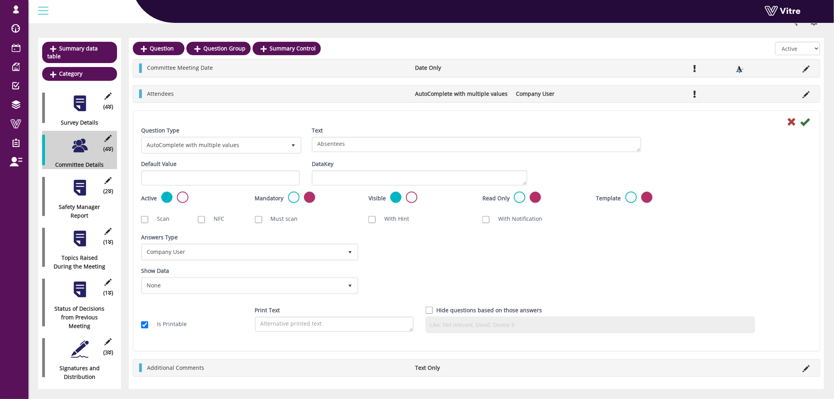
click at [173, 196] on div "Active Not Active" at bounding box center [192, 198] width 102 height 13
click at [180, 197] on label at bounding box center [182, 197] width 11 height 11
click at [0, 0] on input "radio" at bounding box center [0, 0] width 0 height 0
click at [807, 123] on icon at bounding box center [804, 121] width 9 height 9
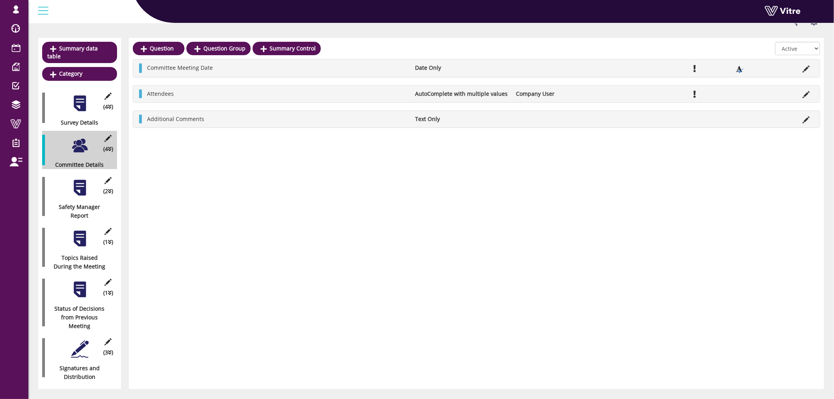
click at [791, 91] on ul "Attendees AutoComplete with multiple values Company User Edit Question" at bounding box center [478, 93] width 671 height 9
click at [811, 92] on li at bounding box center [806, 93] width 15 height 9
click at [808, 93] on icon at bounding box center [806, 94] width 7 height 7
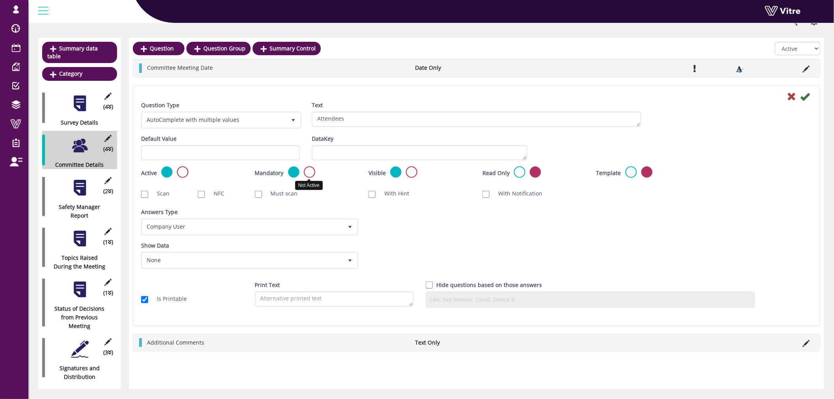
click at [308, 171] on label at bounding box center [309, 171] width 11 height 11
click at [0, 0] on input "radio" at bounding box center [0, 0] width 0 height 0
click at [807, 95] on icon at bounding box center [804, 96] width 9 height 9
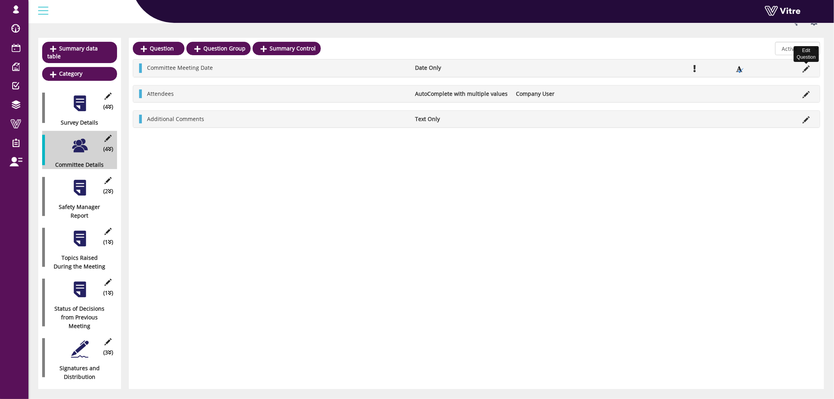
click at [808, 67] on icon at bounding box center [806, 68] width 7 height 7
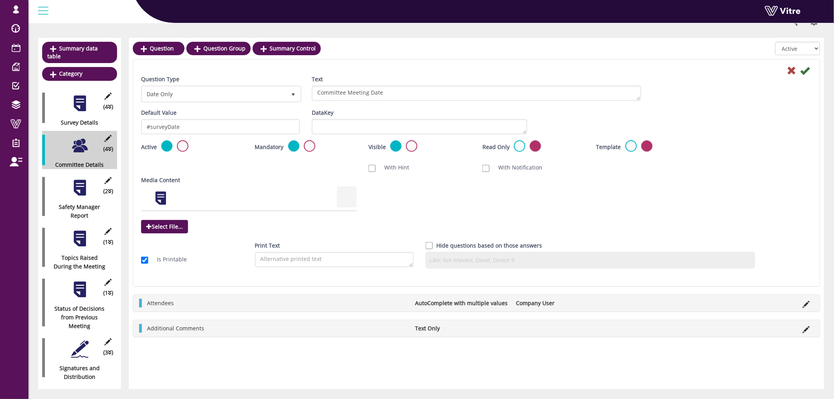
click at [310, 146] on label at bounding box center [309, 145] width 11 height 11
click at [0, 0] on input "radio" at bounding box center [0, 0] width 0 height 0
click at [807, 67] on icon at bounding box center [804, 70] width 9 height 9
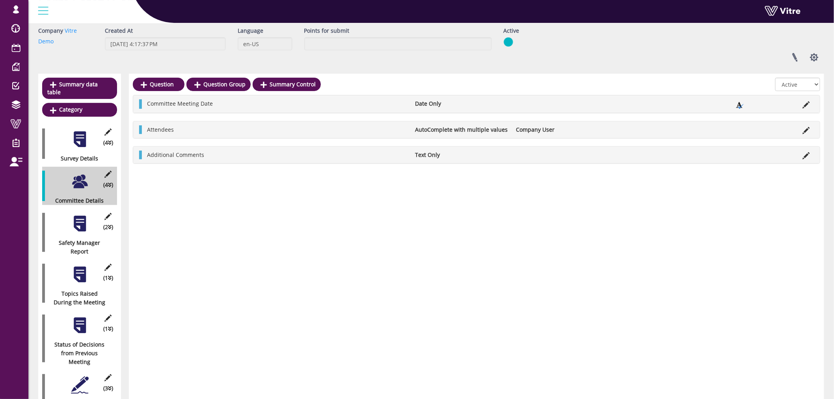
scroll to position [0, 0]
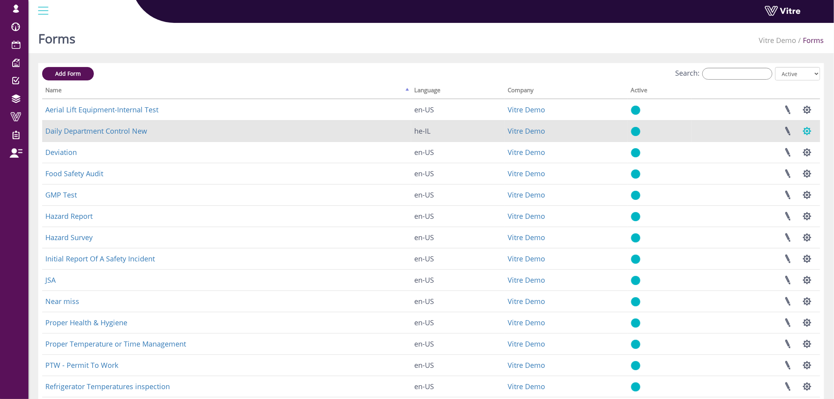
click at [803, 135] on button "button" at bounding box center [807, 131] width 20 height 21
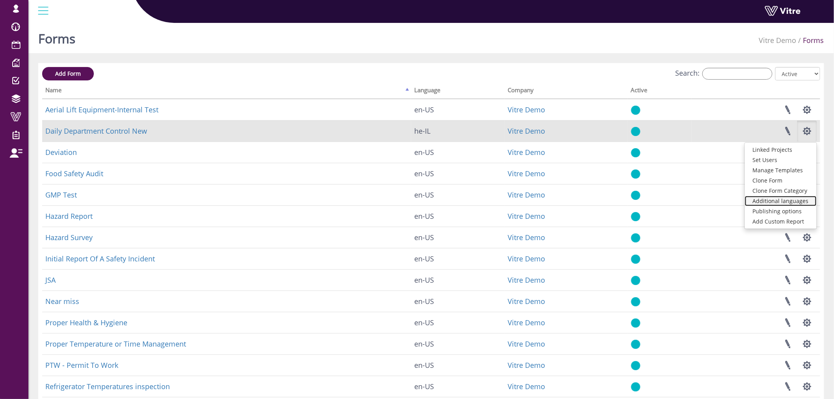
click at [785, 203] on link "Additional languages" at bounding box center [781, 201] width 72 height 10
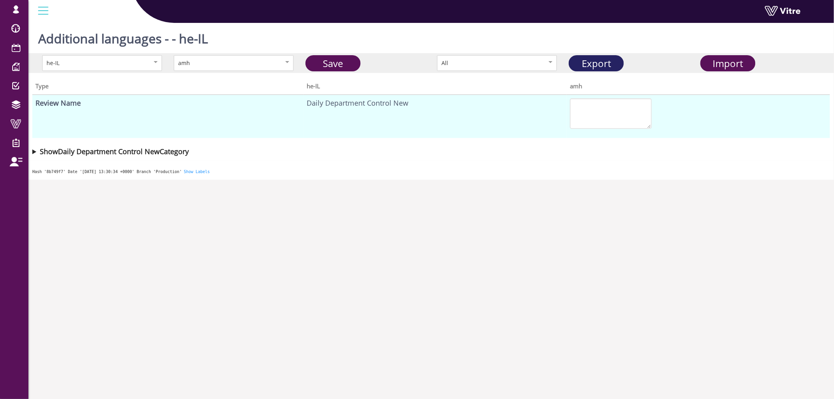
click at [591, 60] on link "Export" at bounding box center [596, 63] width 55 height 16
click at [716, 61] on span "Import" at bounding box center [728, 63] width 30 height 13
click at [248, 61] on div "amh" at bounding box center [225, 63] width 95 height 9
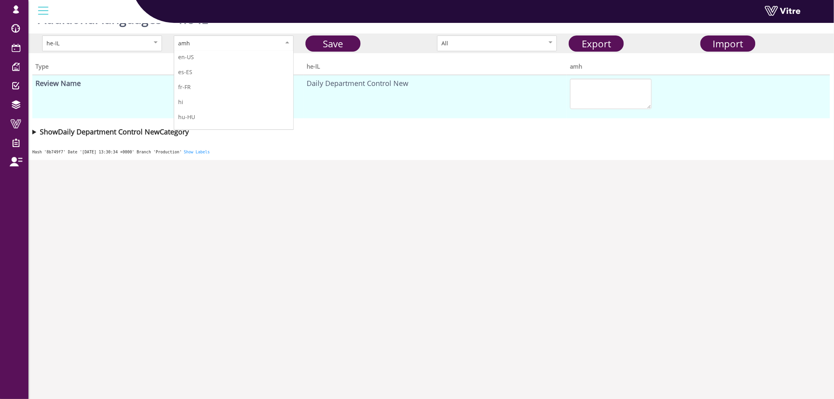
scroll to position [31, 0]
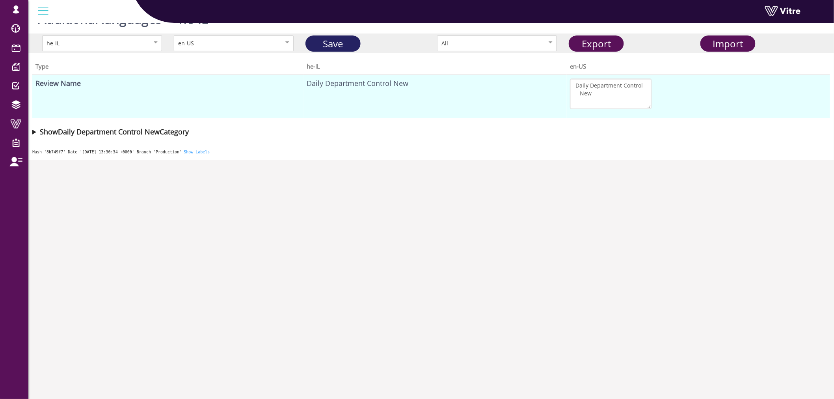
click at [343, 43] on link "Save" at bounding box center [332, 43] width 55 height 16
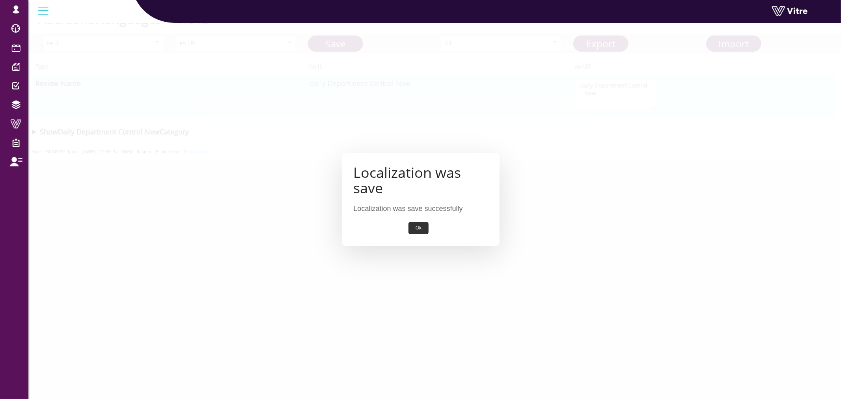
click at [420, 225] on button "Ok" at bounding box center [418, 228] width 20 height 12
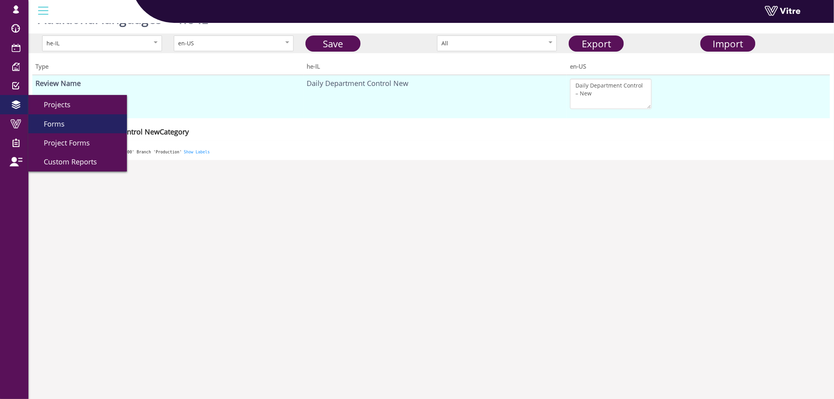
click at [56, 121] on span "Forms" at bounding box center [49, 123] width 30 height 9
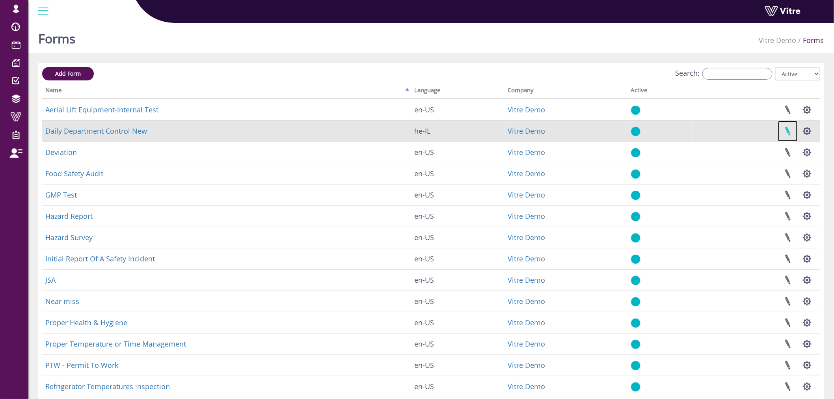
click at [791, 131] on link at bounding box center [788, 131] width 20 height 21
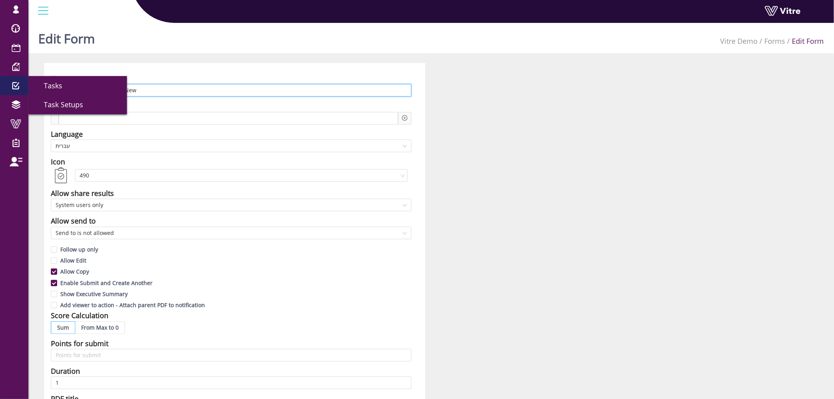
drag, startPoint x: 161, startPoint y: 91, endPoint x: 0, endPoint y: 91, distance: 160.8
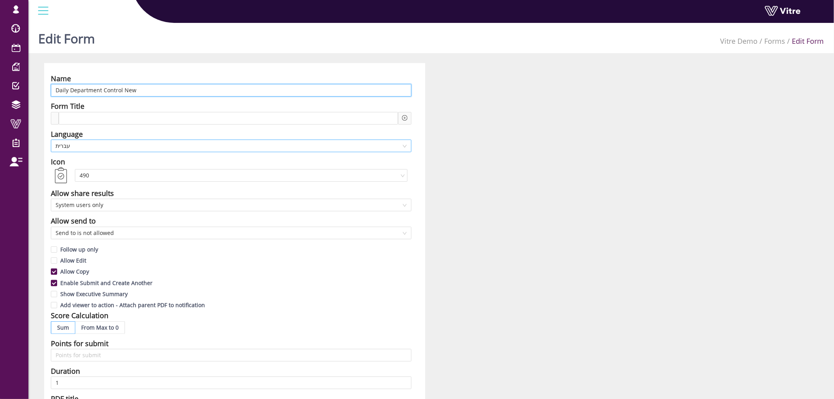
click at [103, 151] on span "עברית" at bounding box center [231, 146] width 351 height 12
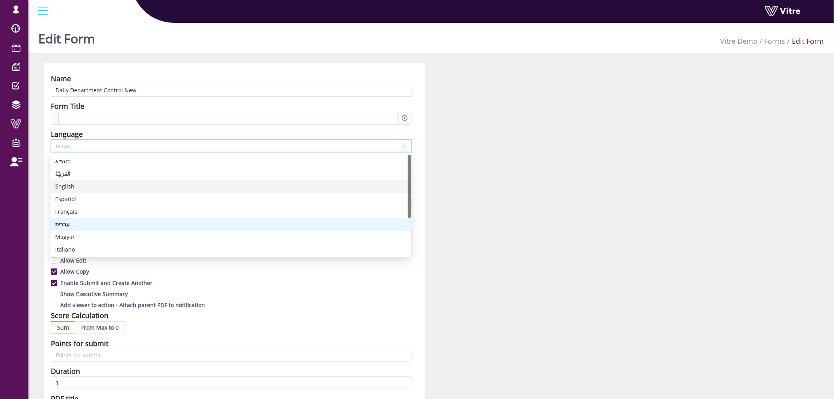
click at [91, 186] on div "English" at bounding box center [230, 186] width 351 height 9
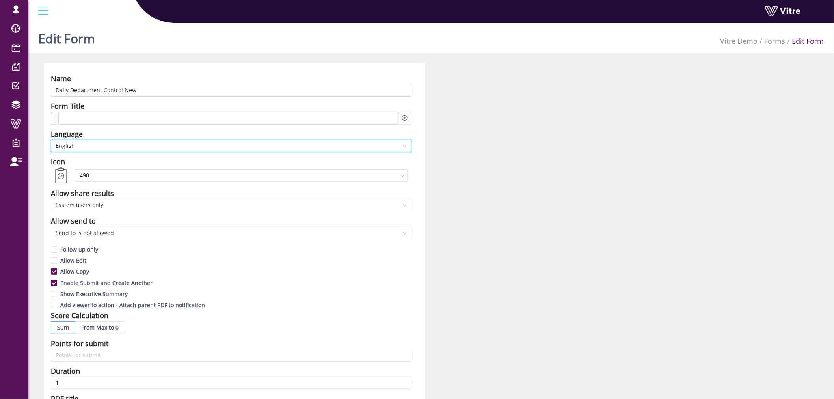
click at [525, 179] on div "Name Daily Department Control New Form Title Language en-US English Icon 490 Al…" at bounding box center [431, 347] width 786 height 568
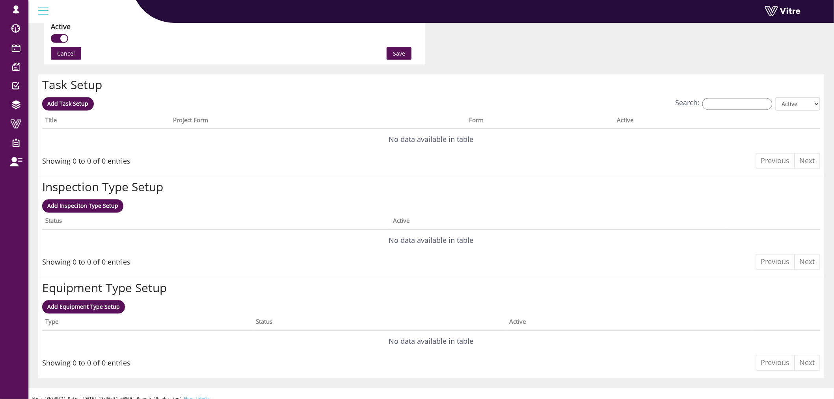
scroll to position [482, 0]
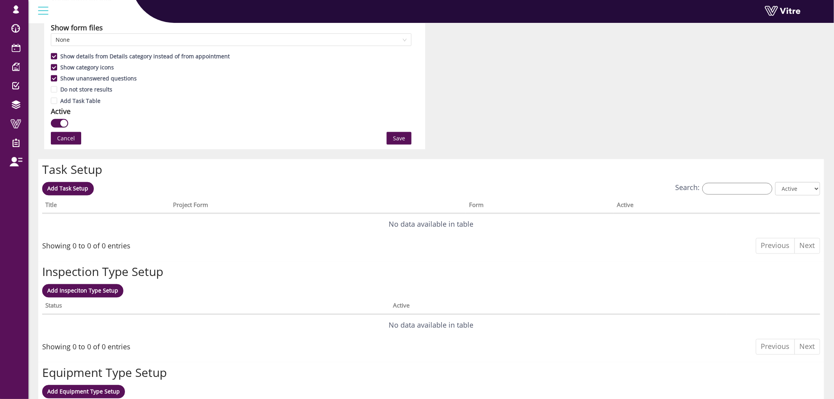
drag, startPoint x: 391, startPoint y: 128, endPoint x: 395, endPoint y: 132, distance: 6.1
click at [397, 135] on span "Save" at bounding box center [399, 138] width 12 height 9
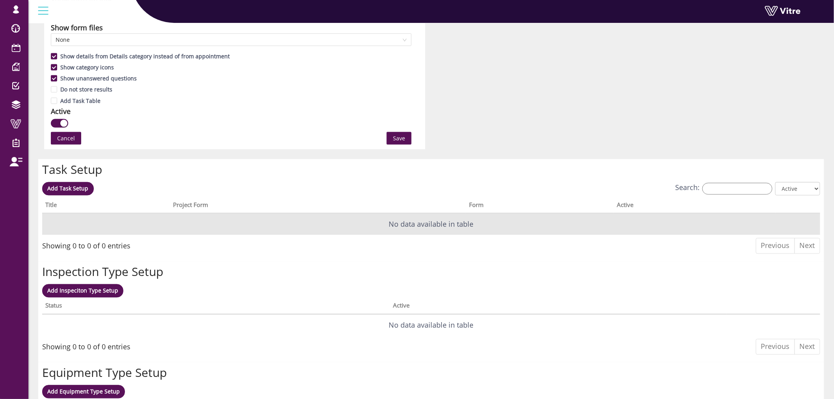
scroll to position [0, 0]
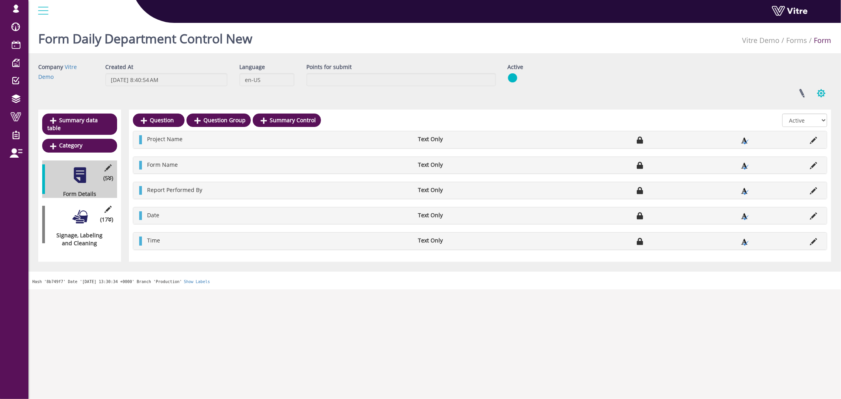
click at [819, 85] on button "button" at bounding box center [821, 93] width 20 height 21
click at [794, 123] on link "Set Users" at bounding box center [795, 122] width 72 height 10
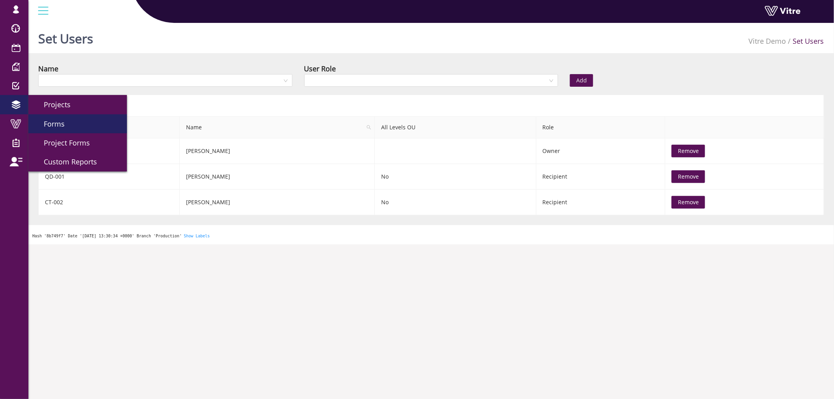
click at [74, 123] on link "Forms" at bounding box center [77, 123] width 99 height 19
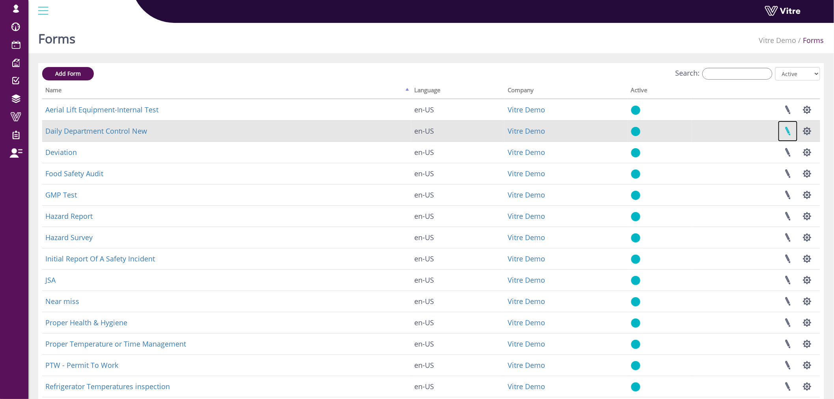
click at [789, 130] on link at bounding box center [788, 131] width 20 height 21
click at [138, 134] on link "Daily Department Control New" at bounding box center [96, 130] width 102 height 9
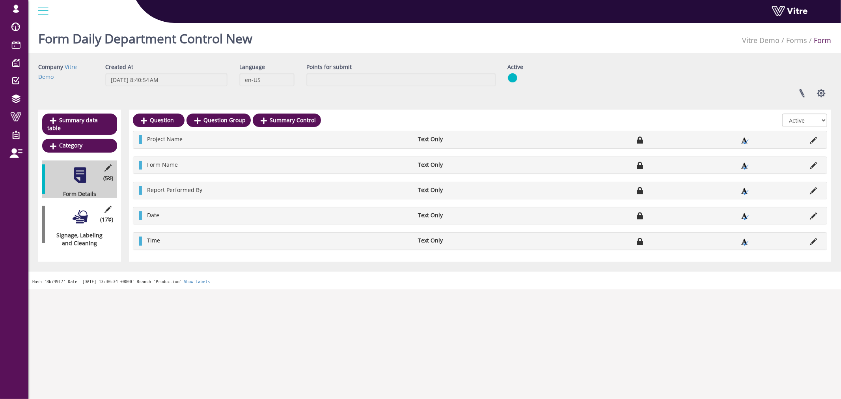
click at [80, 220] on div "(17 ) Signage, Labeling and Cleaning" at bounding box center [79, 224] width 75 height 45
click at [816, 92] on button "button" at bounding box center [821, 93] width 20 height 21
click at [805, 161] on link "Additional languages" at bounding box center [795, 163] width 72 height 10
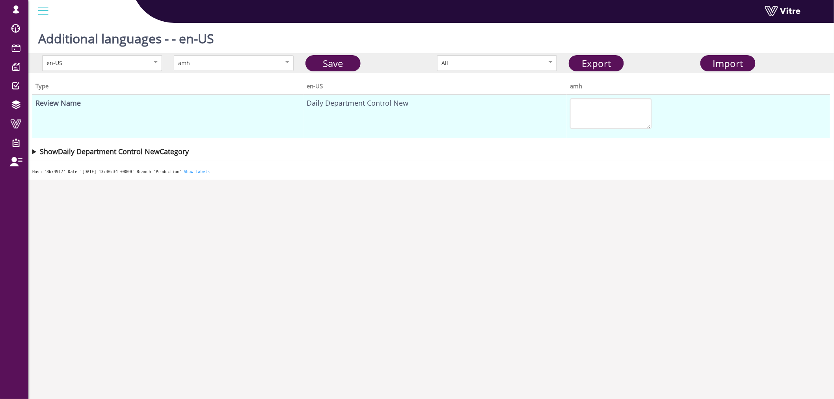
click at [138, 63] on div "en-US" at bounding box center [94, 63] width 95 height 9
click at [184, 60] on div "amh" at bounding box center [225, 63] width 95 height 9
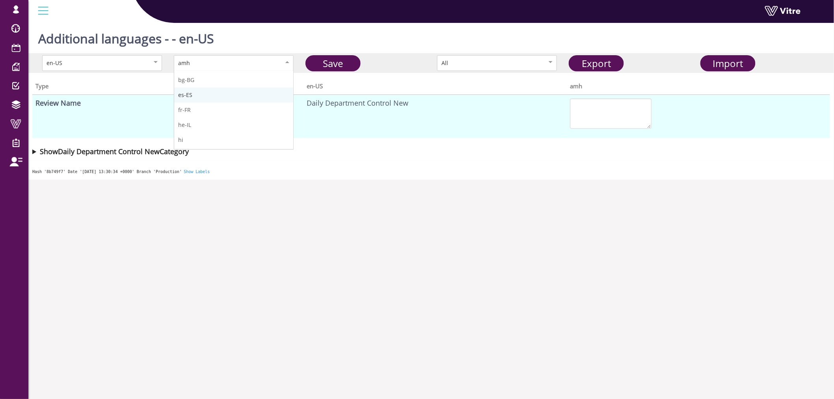
scroll to position [44, 0]
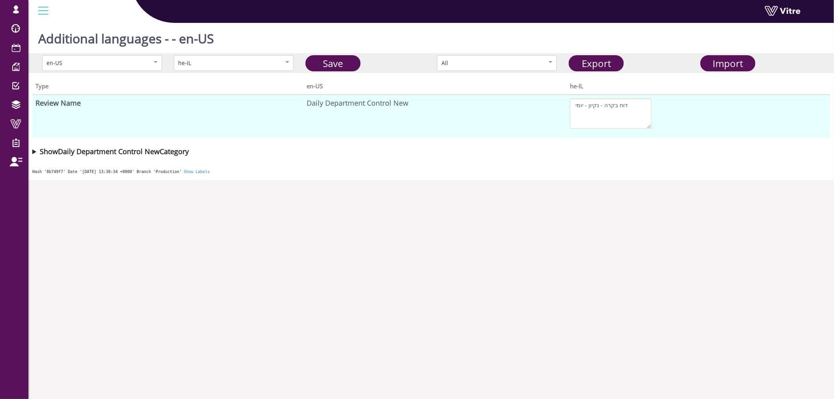
click at [34, 150] on summary "Show Daily Department Control New Category" at bounding box center [431, 151] width 798 height 11
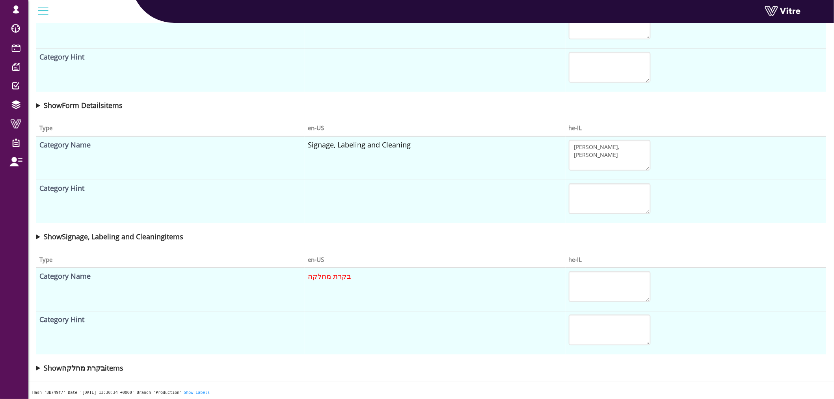
scroll to position [0, 0]
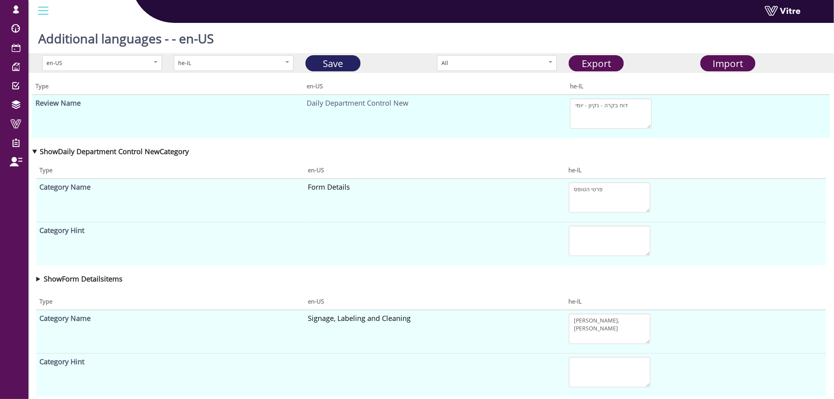
click at [336, 58] on link "Save" at bounding box center [332, 63] width 55 height 16
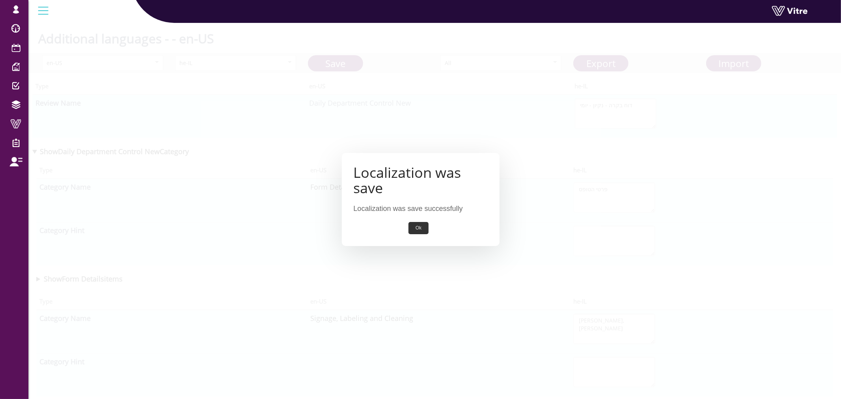
click at [410, 228] on button "Ok" at bounding box center [418, 228] width 20 height 12
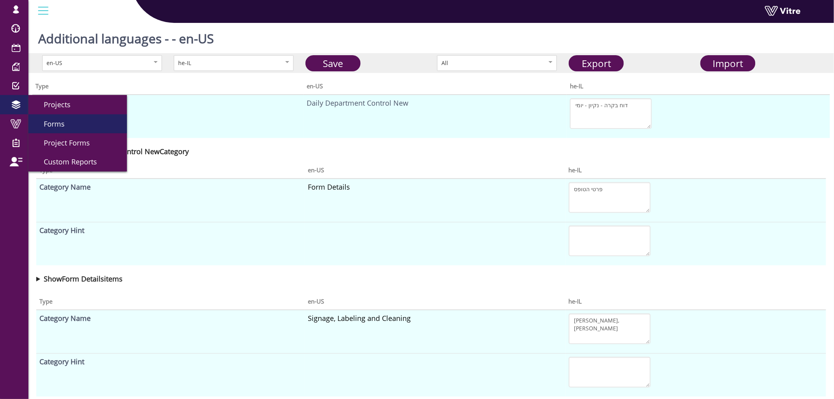
click at [57, 119] on span "Forms" at bounding box center [49, 123] width 30 height 9
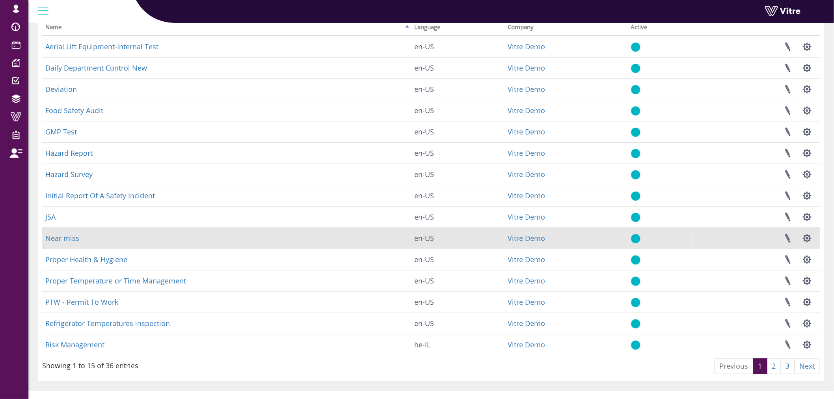
scroll to position [73, 0]
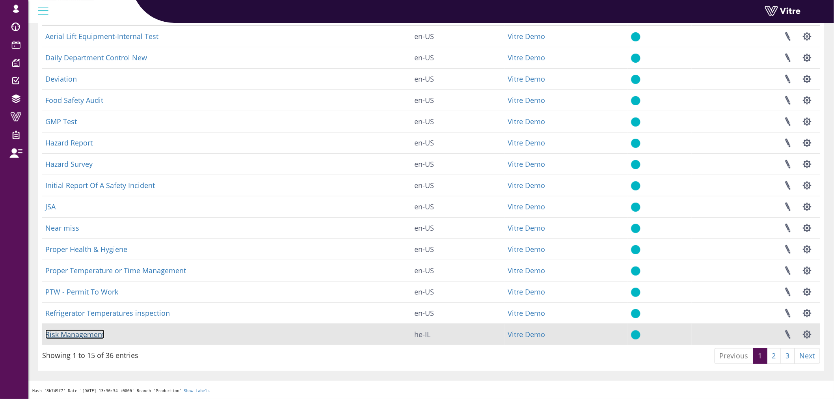
click at [92, 338] on link "Risk Management" at bounding box center [74, 333] width 59 height 9
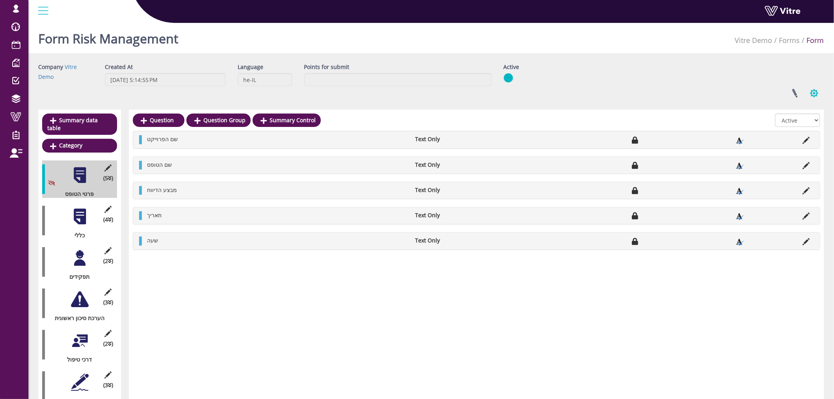
click at [813, 93] on button "button" at bounding box center [814, 93] width 20 height 21
click at [783, 162] on link "Additional languages" at bounding box center [788, 163] width 72 height 10
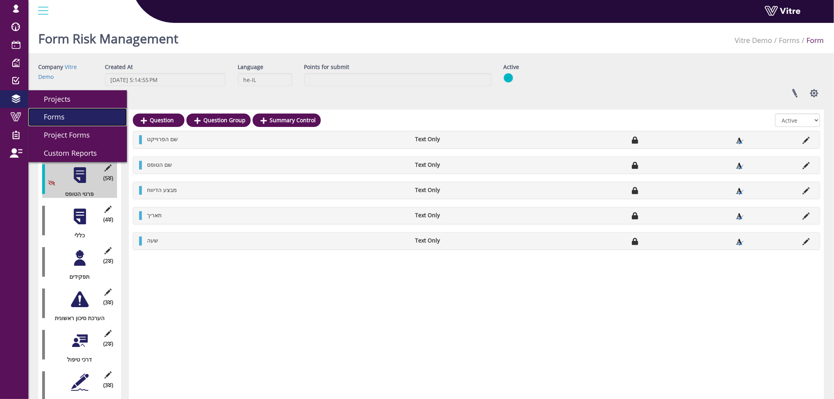
click at [78, 117] on link "Forms" at bounding box center [77, 117] width 99 height 18
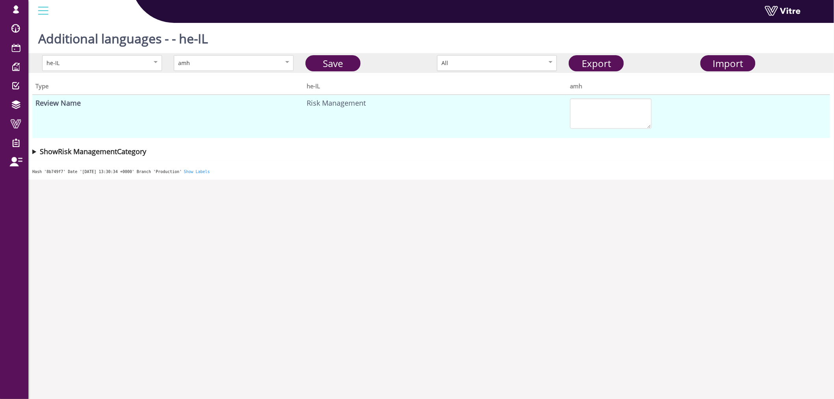
click at [530, 68] on div "All" at bounding box center [497, 63] width 120 height 16
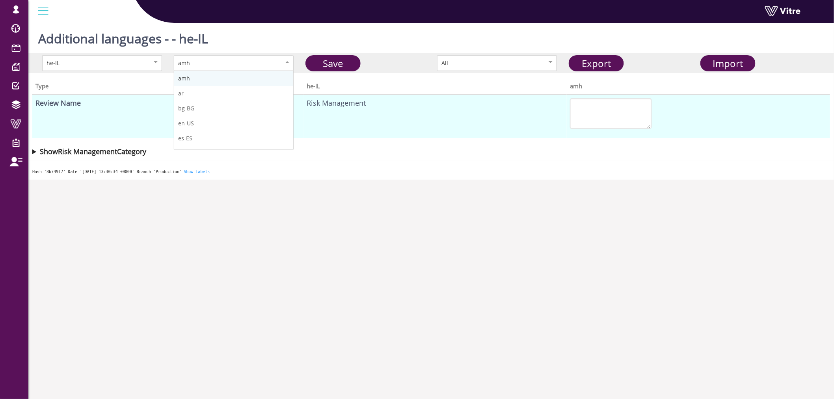
click at [259, 59] on div "amh" at bounding box center [225, 63] width 95 height 9
click at [616, 62] on link "Export" at bounding box center [596, 63] width 55 height 16
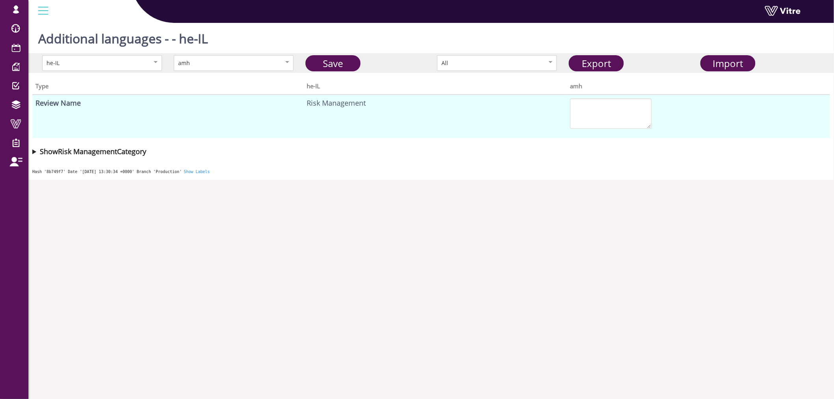
drag, startPoint x: 608, startPoint y: 60, endPoint x: 732, endPoint y: 103, distance: 131.2
click at [730, 108] on div "he-IL amh Save All Export Import Type he-IL amh Review Name Risk Management Sho…" at bounding box center [430, 107] width 805 height 108
click at [728, 63] on span "Import" at bounding box center [728, 63] width 30 height 13
click at [255, 62] on div "amh" at bounding box center [225, 63] width 95 height 9
click at [339, 61] on link "Save" at bounding box center [332, 63] width 55 height 16
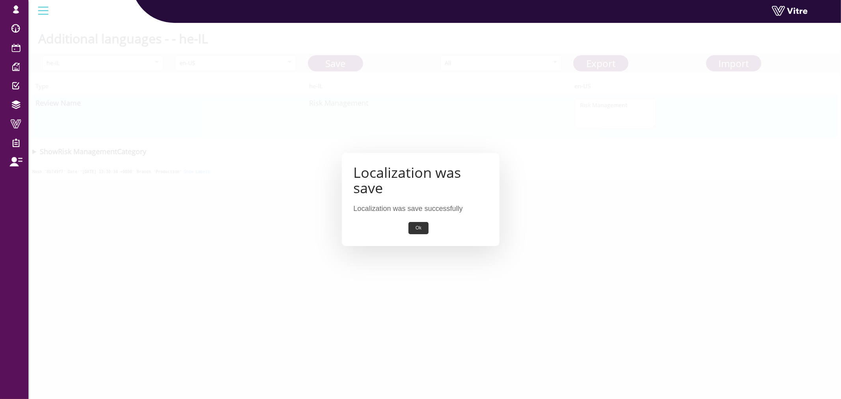
click at [411, 233] on button "Ok" at bounding box center [418, 228] width 20 height 12
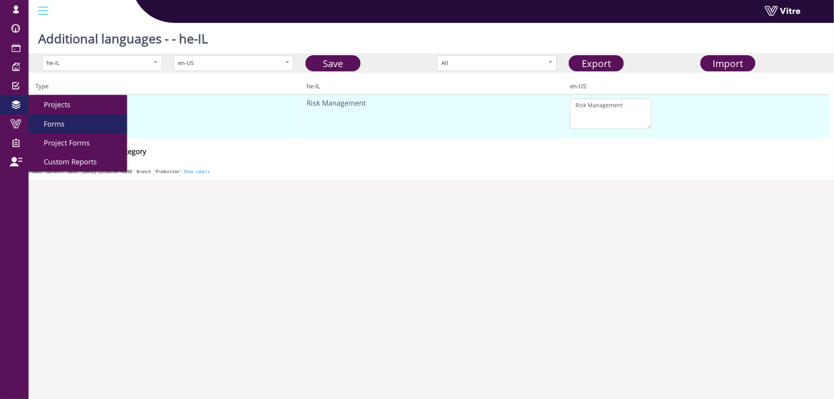
click at [81, 126] on link "Forms" at bounding box center [77, 123] width 99 height 19
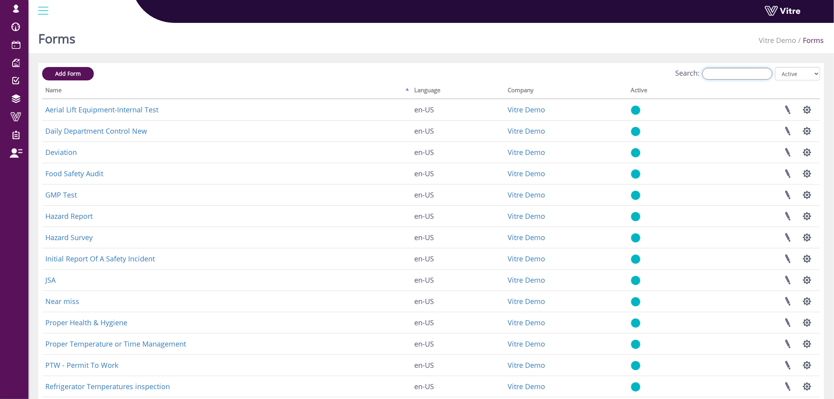
click at [750, 73] on input "Search:" at bounding box center [737, 74] width 70 height 12
type input "ר"
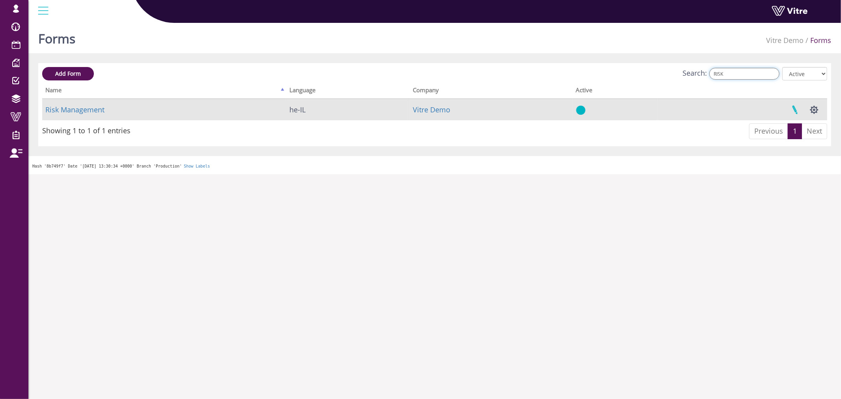
type input "RISK"
click at [796, 109] on link at bounding box center [795, 109] width 20 height 21
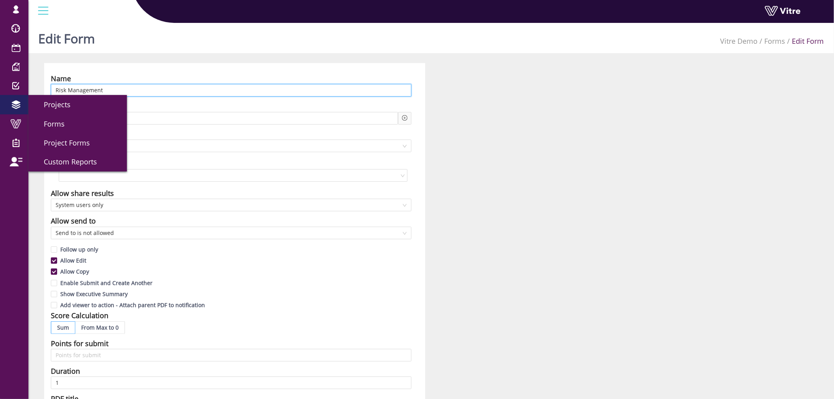
drag, startPoint x: 145, startPoint y: 89, endPoint x: 0, endPoint y: 100, distance: 145.0
type input "B"
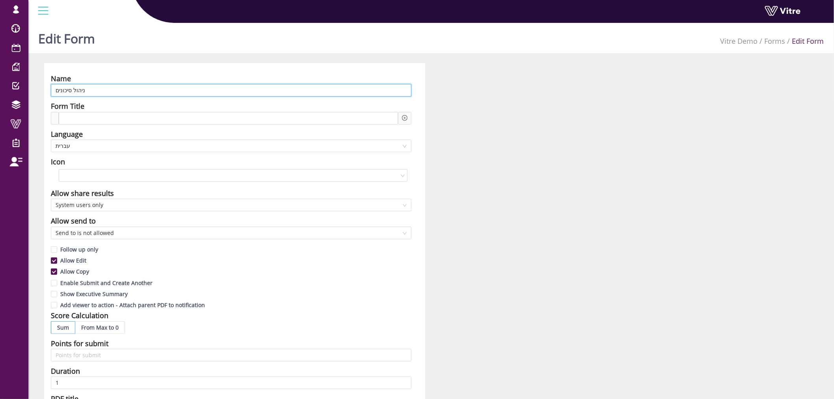
type input "ניהול סיכונים"
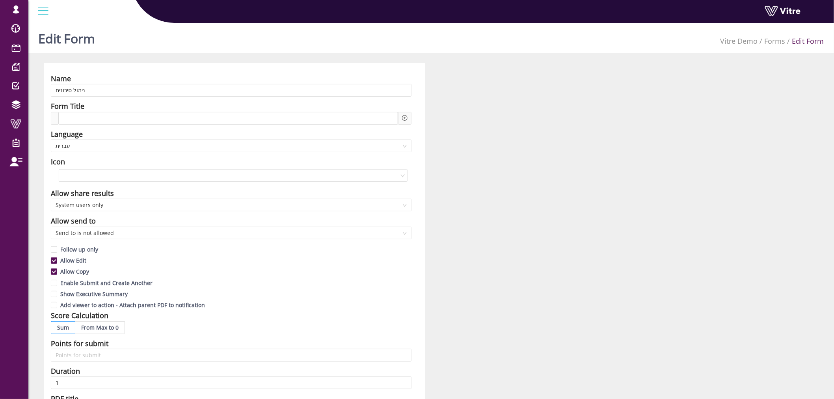
click at [468, 161] on div "Name ניהול סיכונים Form Title Language עברית Icon Allow share results System us…" at bounding box center [431, 347] width 786 height 568
click at [285, 140] on span "עברית" at bounding box center [231, 146] width 351 height 12
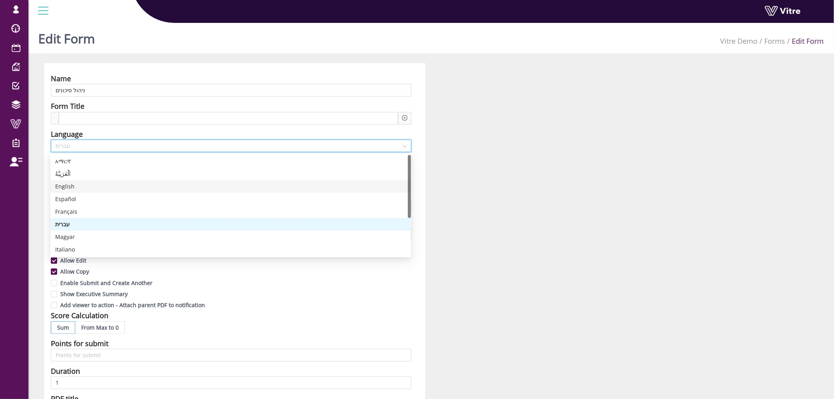
click at [120, 186] on div "English" at bounding box center [230, 186] width 351 height 9
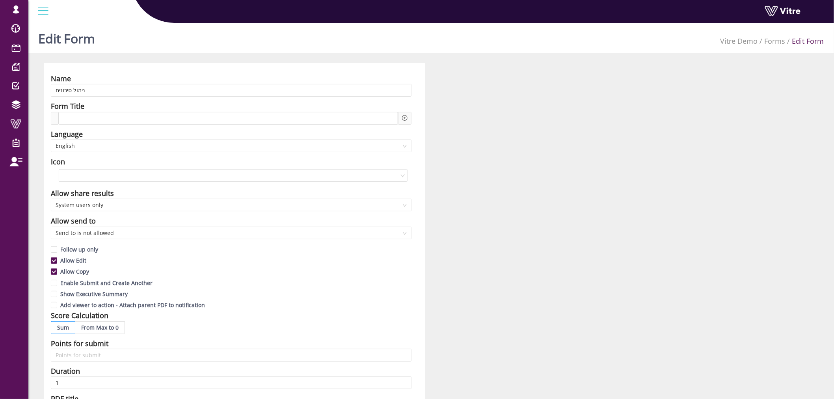
click at [507, 170] on div "Name ניהול סיכונים Form Title Language English Icon Allow share results System …" at bounding box center [431, 347] width 786 height 568
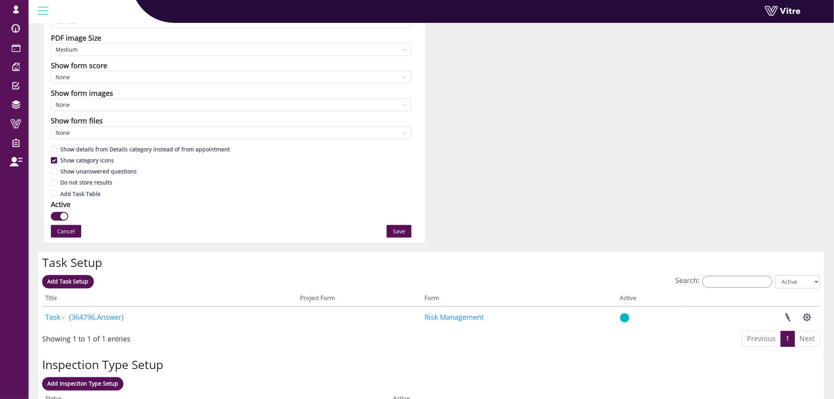
scroll to position [394, 0]
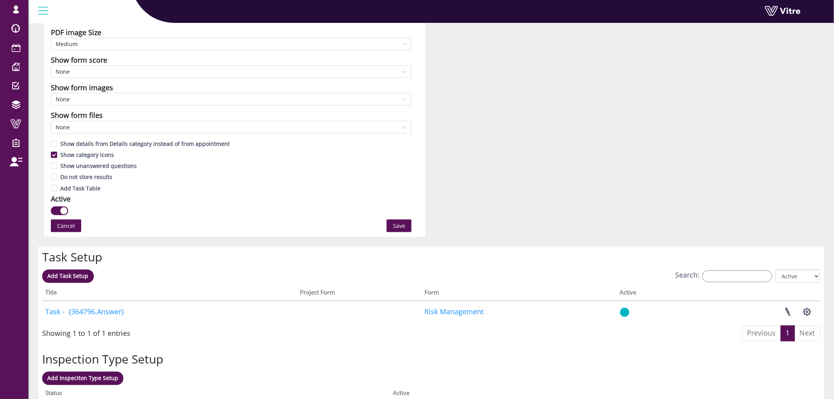
click at [393, 223] on span "Save" at bounding box center [399, 225] width 12 height 9
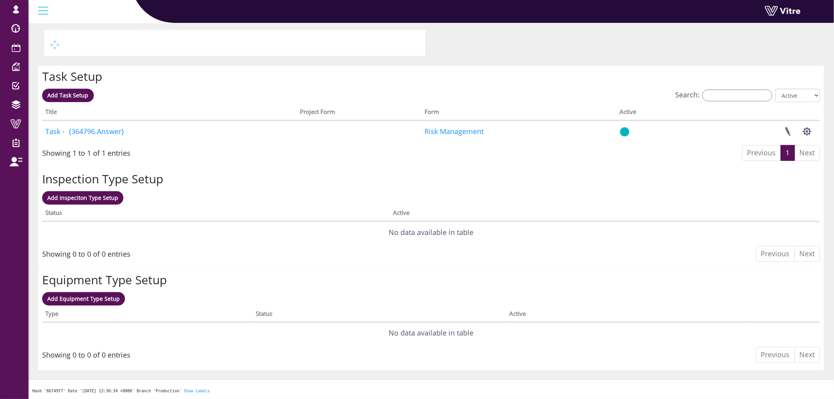
scroll to position [0, 0]
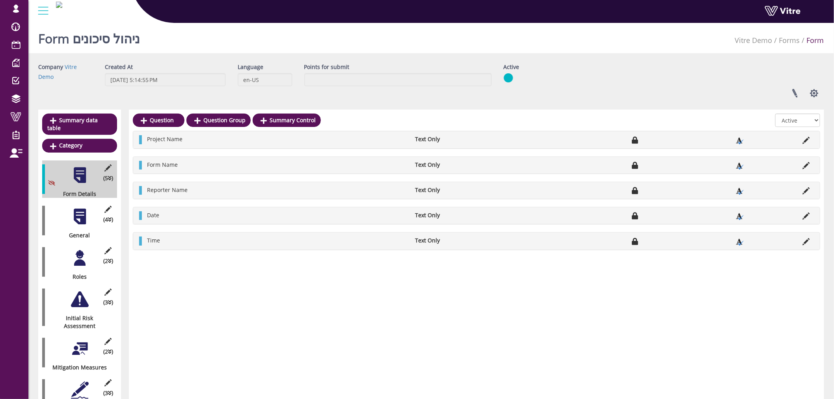
click at [460, 101] on div "Company Vitre Demo Created At [DATE] 5:14:55 PM Language en-US Points for submi…" at bounding box center [431, 83] width 798 height 41
click at [400, 99] on div "Company Vitre Demo Created At [DATE] 5:14:55 PM Language en-US Points for submi…" at bounding box center [431, 83] width 798 height 41
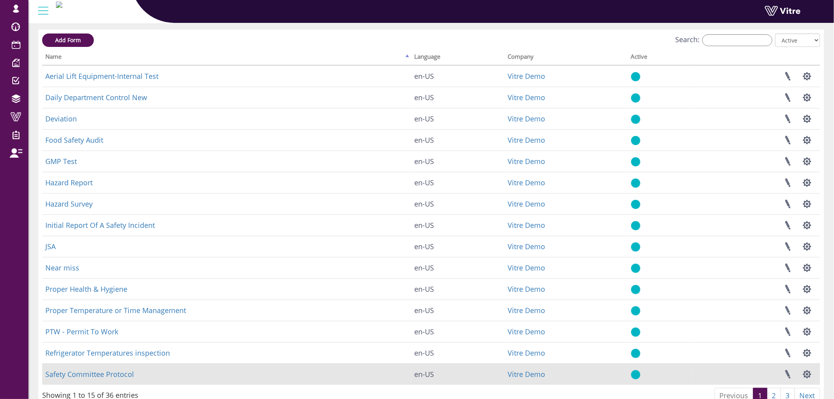
scroll to position [73, 0]
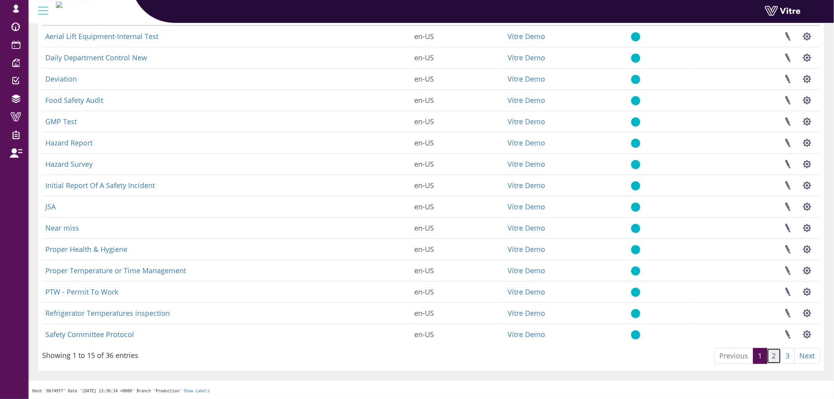
click at [770, 356] on link "2" at bounding box center [774, 356] width 14 height 16
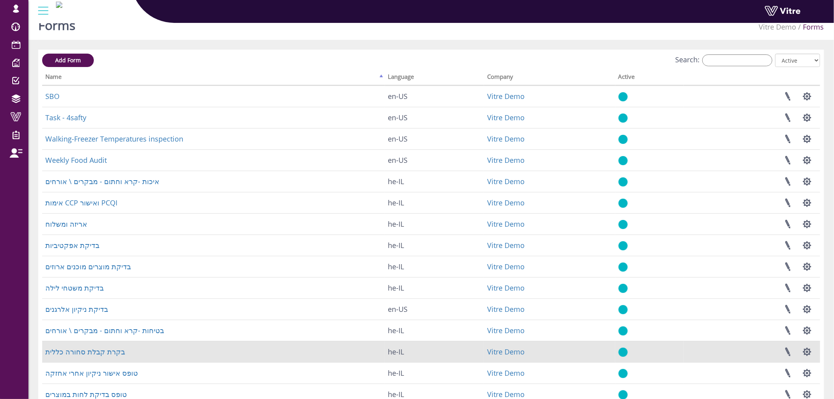
scroll to position [0, 0]
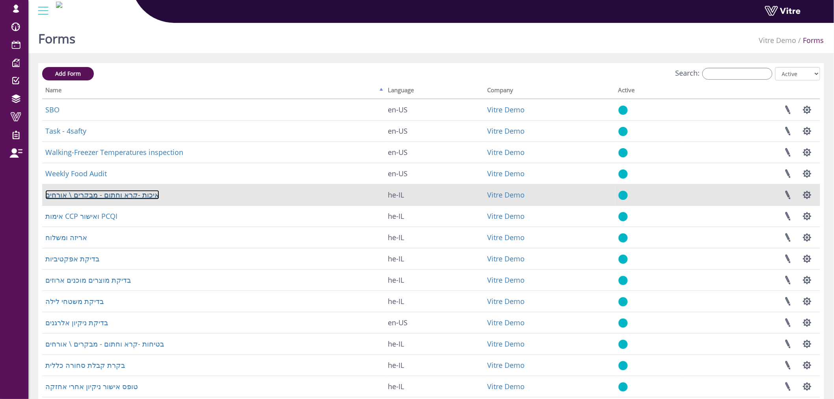
click at [120, 195] on link "איכות -קרא וחתום - מבקרים \ אורחים" at bounding box center [102, 194] width 114 height 9
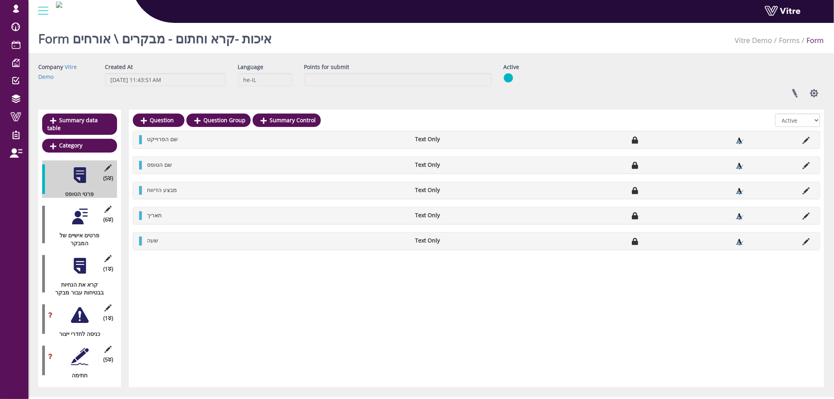
click at [381, 104] on div "Company Vitre Demo Created At 8/19/2025 11:43:51 AM Language he-IL Points for s…" at bounding box center [431, 225] width 786 height 324
click at [811, 89] on button "button" at bounding box center [814, 93] width 20 height 21
click at [800, 163] on link "Additional languages" at bounding box center [788, 163] width 72 height 10
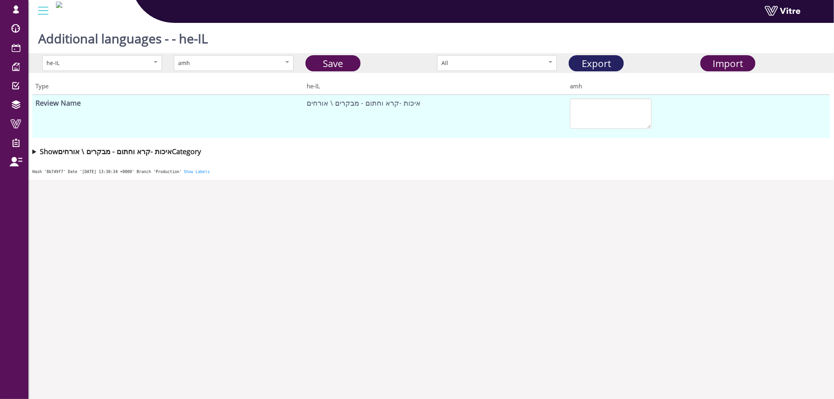
click at [600, 65] on link "Export" at bounding box center [596, 63] width 55 height 16
click at [608, 67] on link "Export" at bounding box center [596, 63] width 55 height 16
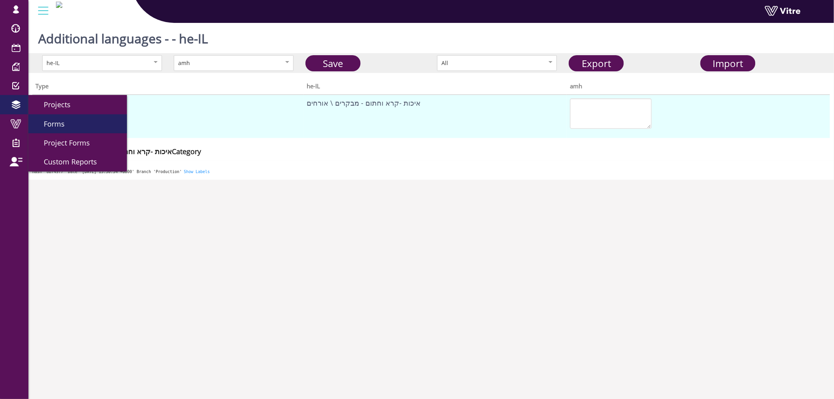
click at [57, 119] on span "Forms" at bounding box center [49, 123] width 30 height 9
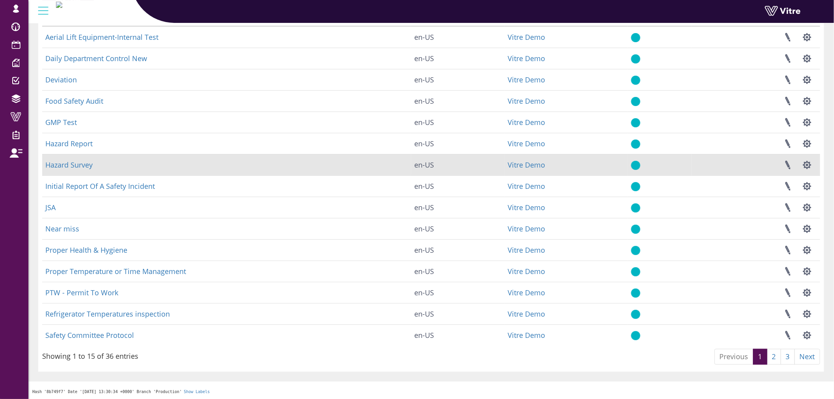
scroll to position [73, 0]
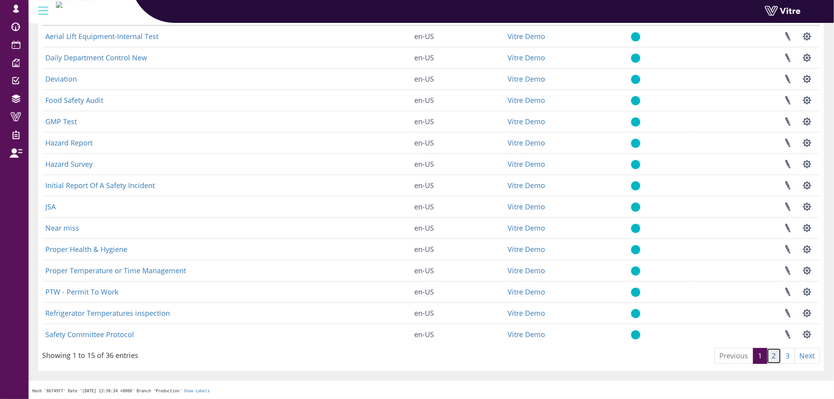
click at [775, 363] on link "2" at bounding box center [774, 356] width 14 height 16
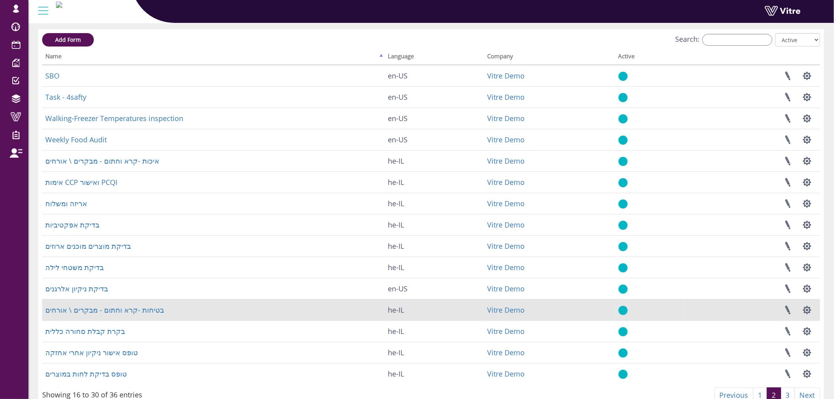
scroll to position [0, 0]
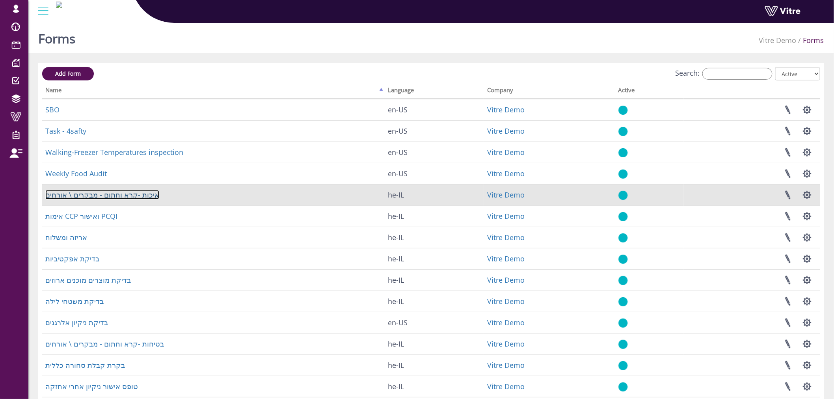
click at [128, 194] on link "איכות -קרא וחתום - מבקרים \ אורחים" at bounding box center [102, 194] width 114 height 9
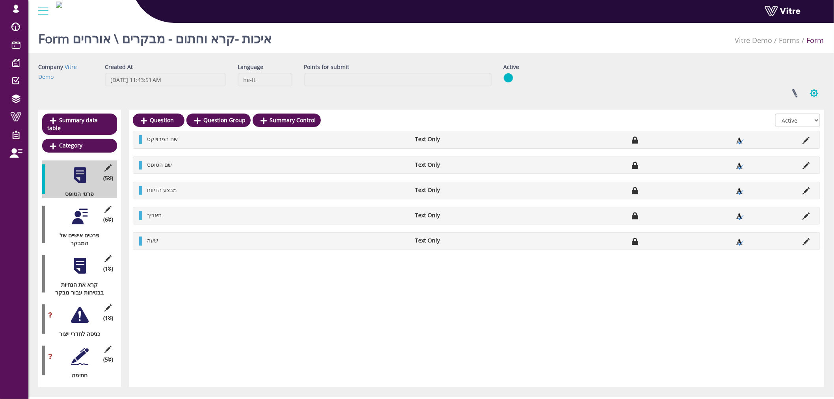
click at [814, 91] on button "button" at bounding box center [814, 93] width 20 height 21
click at [791, 160] on link "Additional languages" at bounding box center [788, 163] width 72 height 10
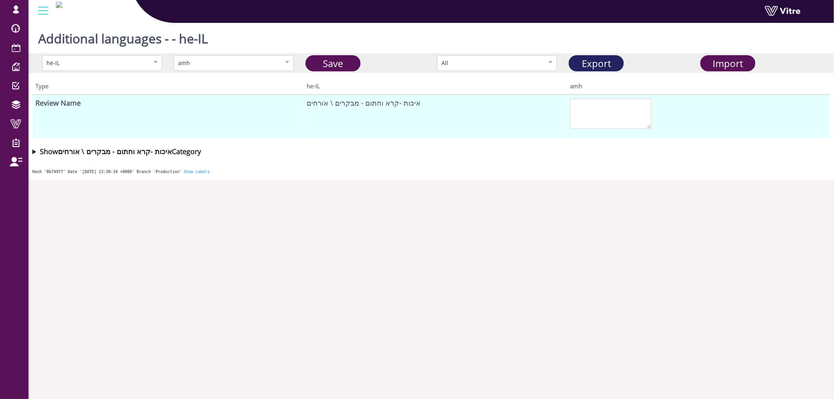
click at [593, 61] on link "Export" at bounding box center [596, 63] width 55 height 16
click at [738, 65] on span "Import" at bounding box center [728, 63] width 30 height 13
click at [351, 69] on link "Save" at bounding box center [332, 63] width 55 height 16
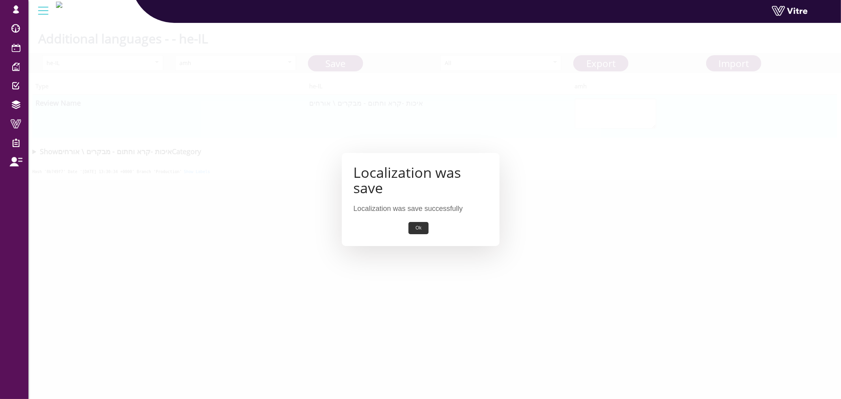
click at [416, 227] on button "Ok" at bounding box center [418, 228] width 20 height 12
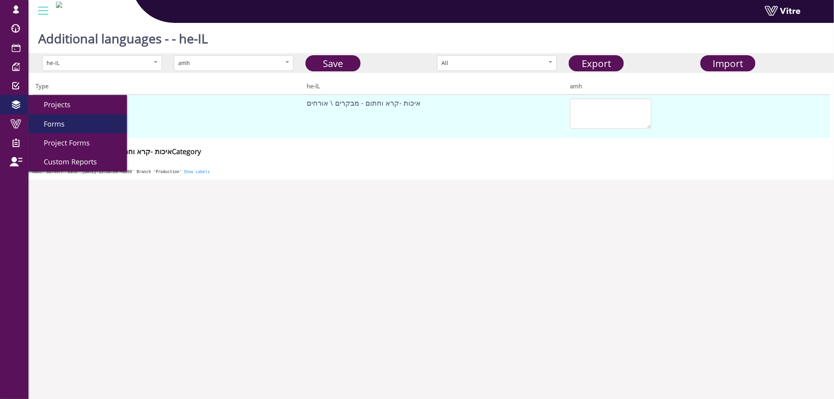
click at [58, 119] on span "Forms" at bounding box center [49, 123] width 30 height 9
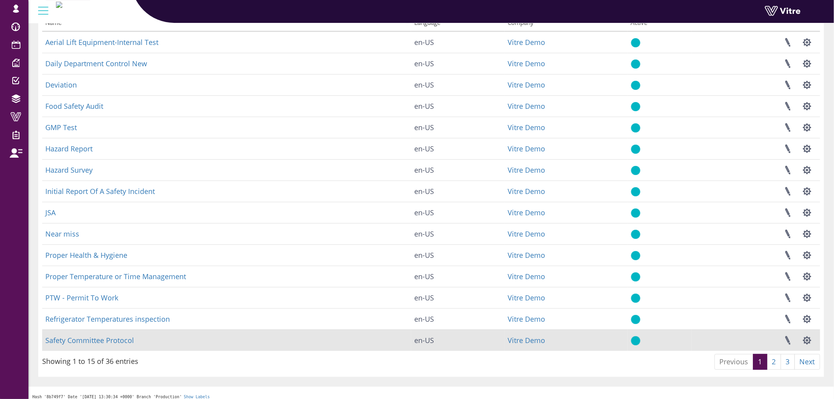
scroll to position [73, 0]
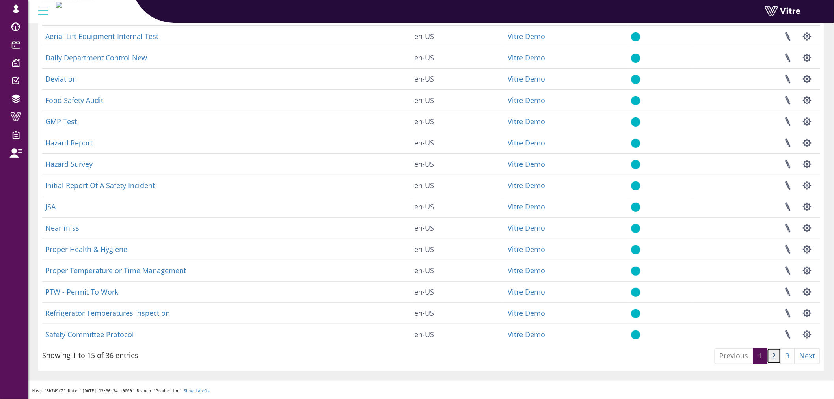
click at [772, 356] on link "2" at bounding box center [774, 356] width 14 height 16
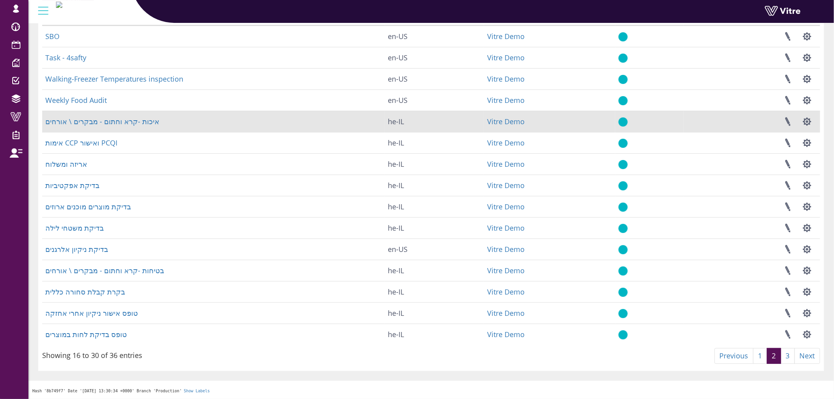
drag, startPoint x: 807, startPoint y: 121, endPoint x: 738, endPoint y: 128, distance: 69.3
click at [738, 128] on td "Linked Projects Set Users Manage Templates Clone Form Clone Form Category Addit…" at bounding box center [752, 121] width 136 height 21
click at [794, 119] on link at bounding box center [788, 121] width 20 height 21
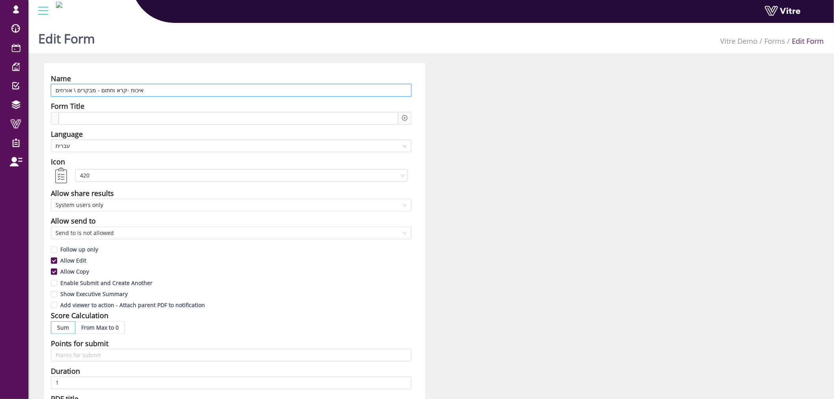
click at [153, 87] on input "איכות -קרא וחתום - מבקרים \ אורחים" at bounding box center [231, 90] width 361 height 13
paste input "Read/ Sign - Vistors"
click at [125, 146] on span "עברית" at bounding box center [231, 146] width 351 height 12
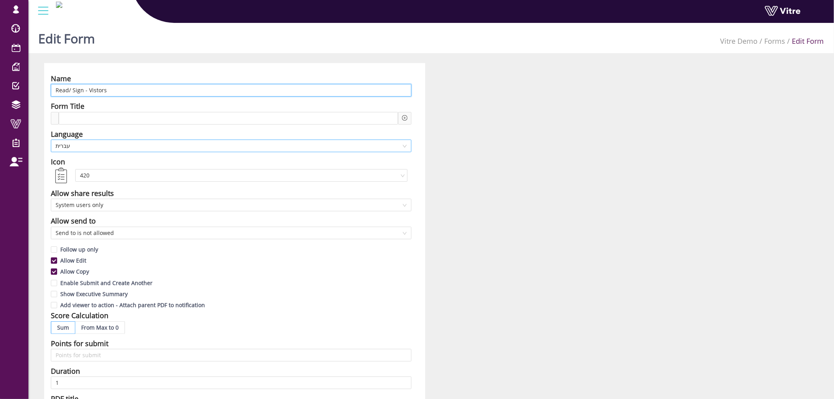
type input "Read/ Sign - Vistors"
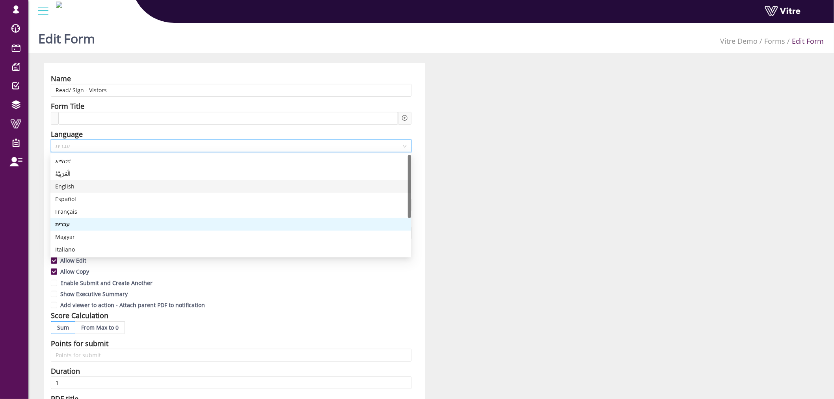
click at [89, 190] on div "English" at bounding box center [230, 186] width 351 height 9
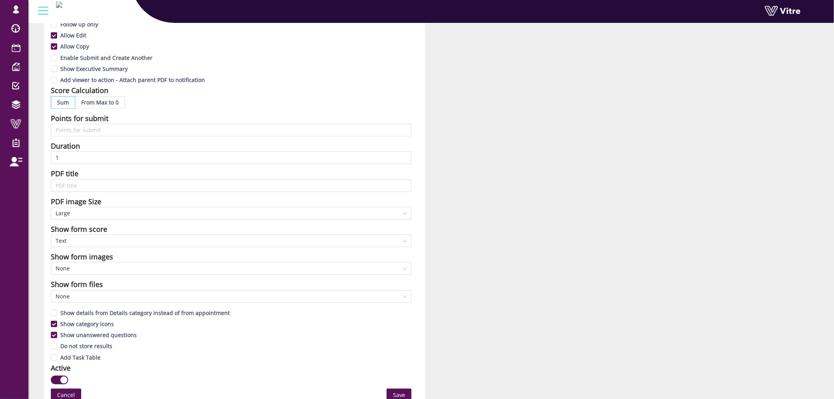
scroll to position [575, 0]
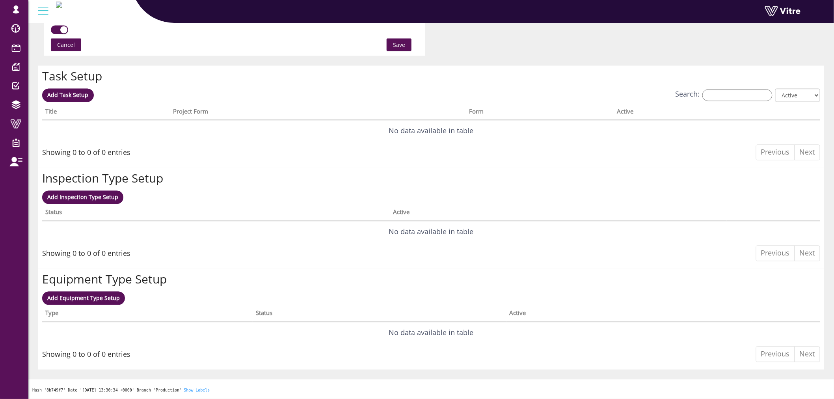
click at [397, 46] on span "Save" at bounding box center [399, 45] width 12 height 9
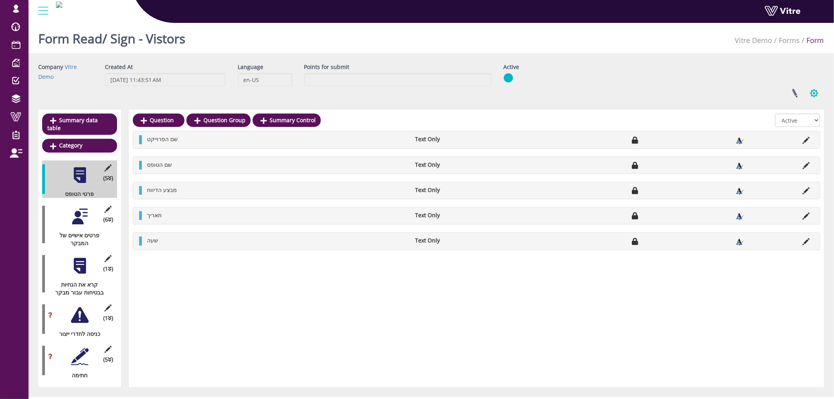
click at [809, 91] on button "button" at bounding box center [814, 93] width 20 height 21
click at [803, 166] on link "Additional languages" at bounding box center [788, 163] width 72 height 10
